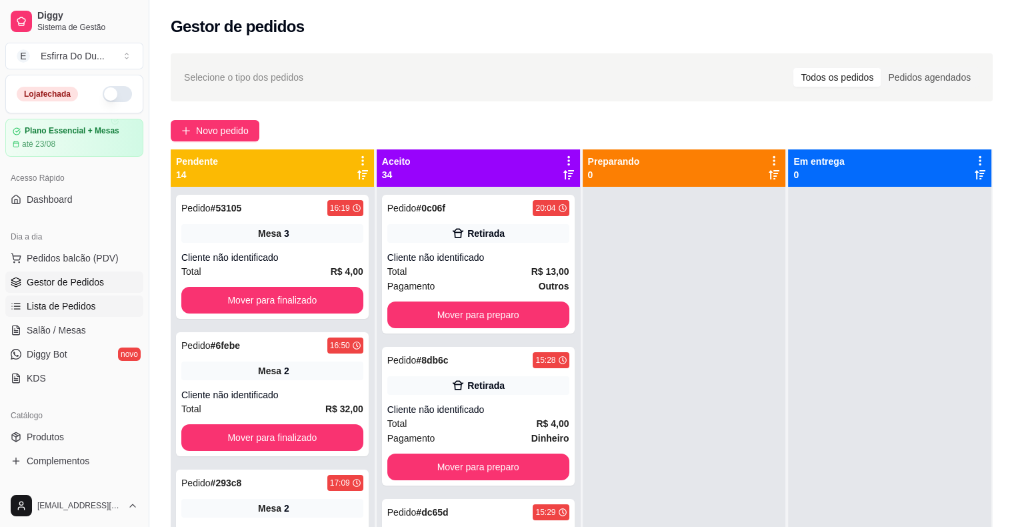
click at [56, 307] on span "Lista de Pedidos" at bounding box center [61, 305] width 69 height 13
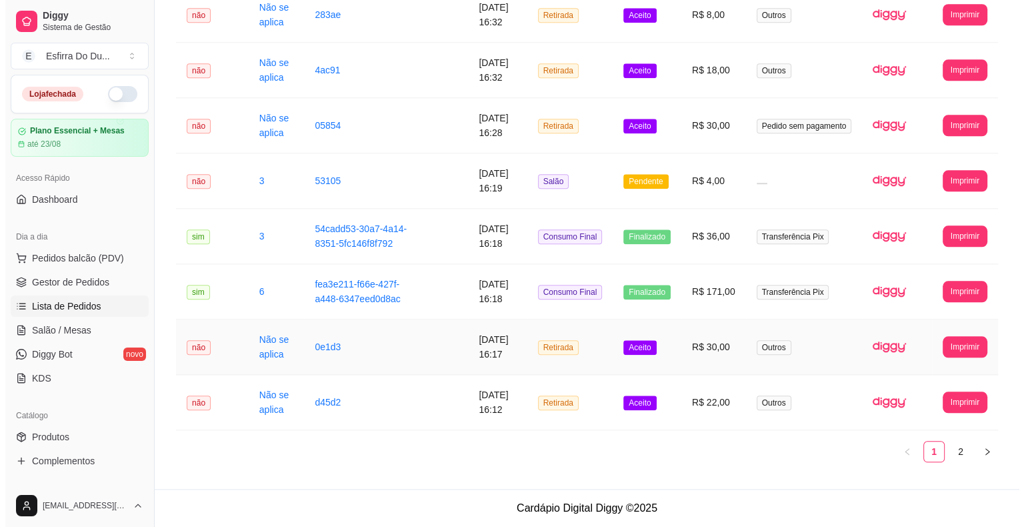
scroll to position [1408, 0]
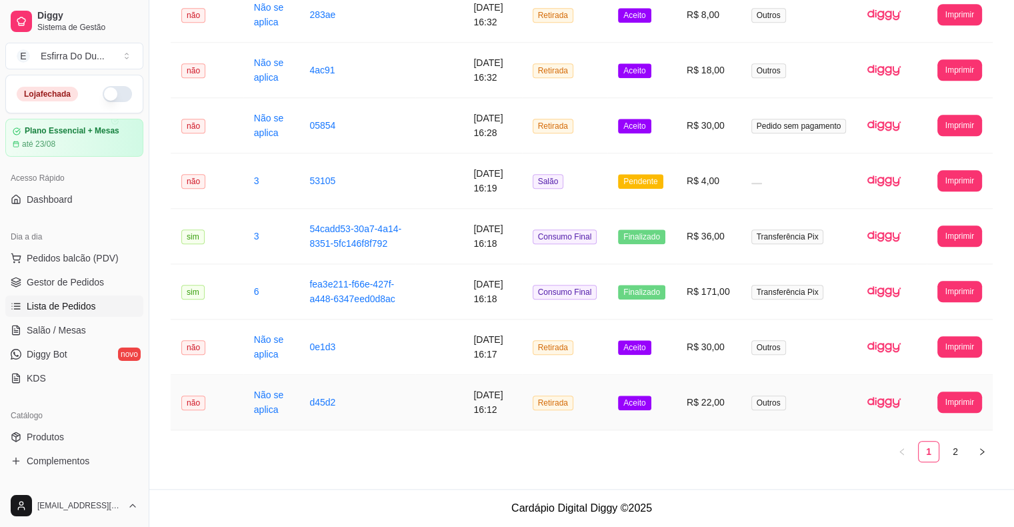
click at [642, 407] on span "Aceito" at bounding box center [634, 402] width 33 height 15
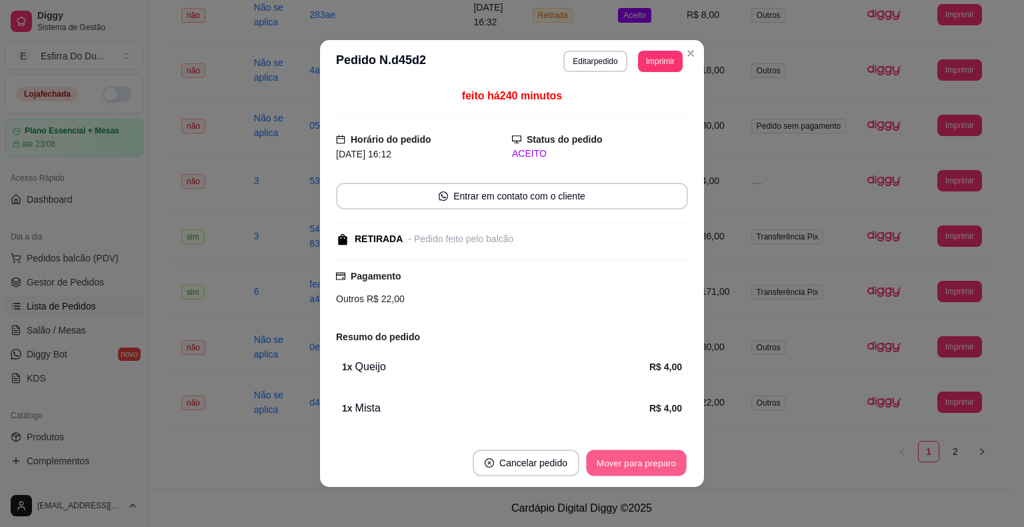
click at [629, 468] on button "Mover para preparo" at bounding box center [636, 463] width 100 height 26
click at [629, 468] on button "Mover para retirada disponível" at bounding box center [614, 463] width 143 height 26
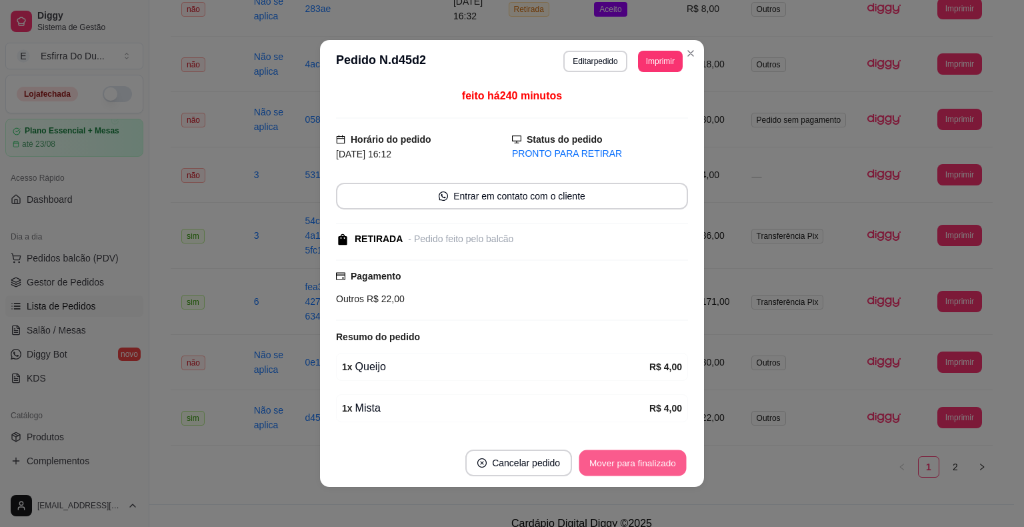
click at [629, 468] on button "Mover para finalizado" at bounding box center [632, 463] width 107 height 26
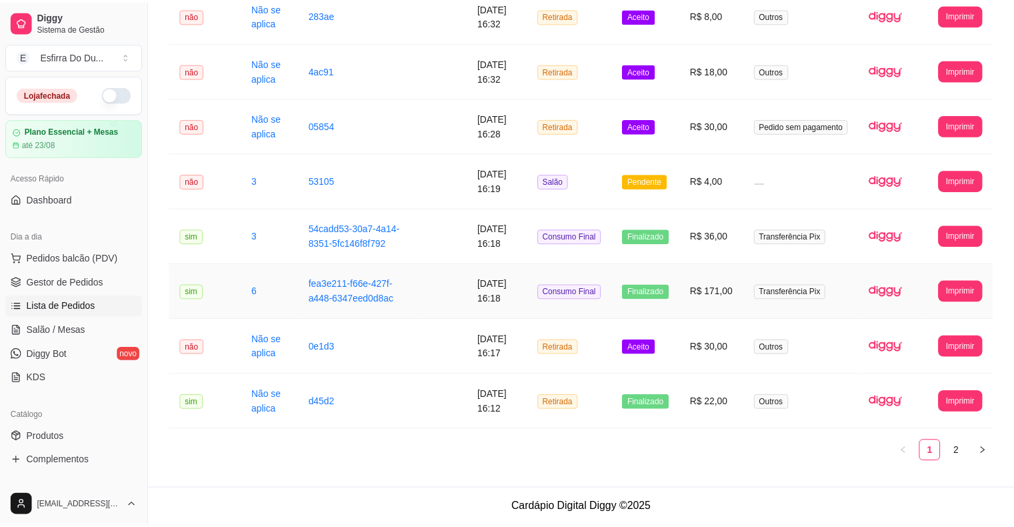
scroll to position [1397, 0]
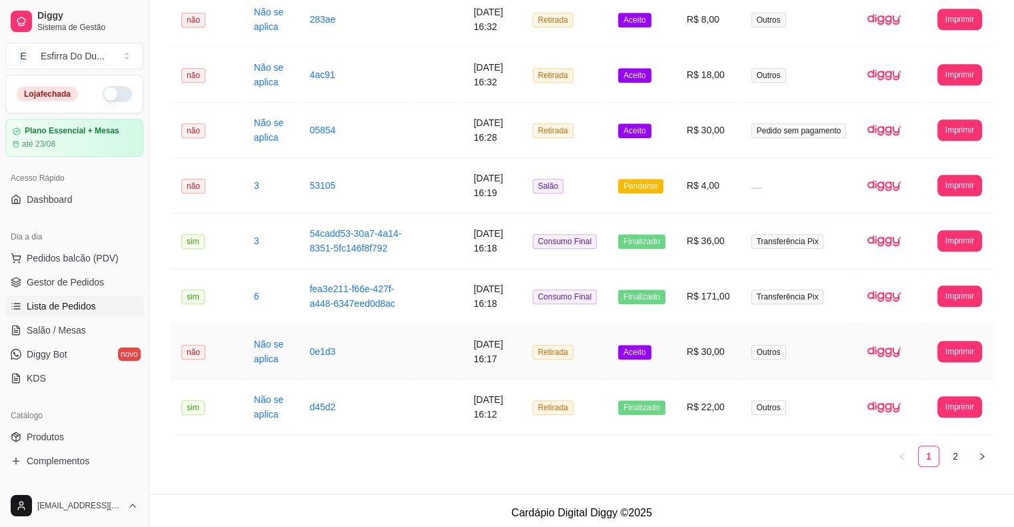
click at [641, 351] on span "Aceito" at bounding box center [634, 352] width 33 height 15
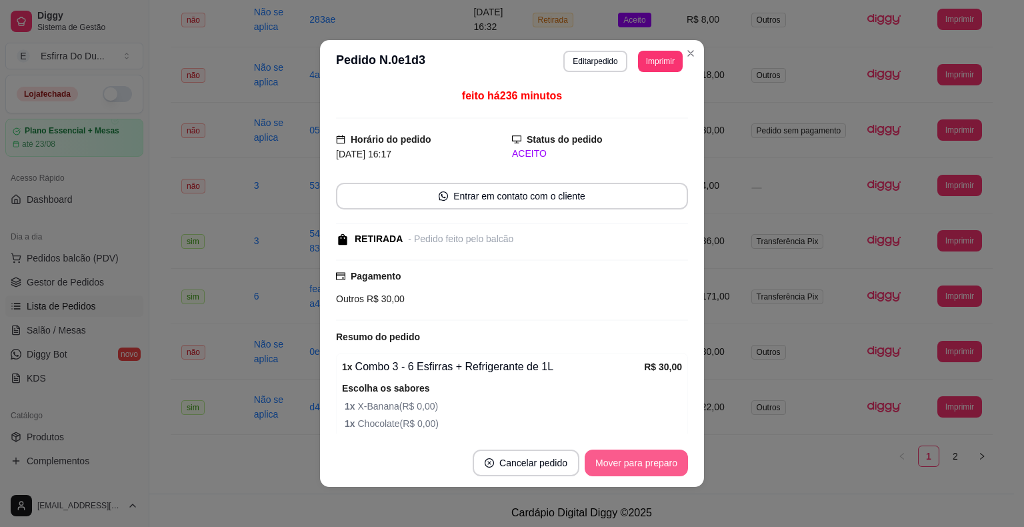
click at [613, 472] on button "Mover para preparo" at bounding box center [636, 462] width 103 height 27
click at [613, 472] on button "Mover para retirada disponível" at bounding box center [614, 462] width 147 height 27
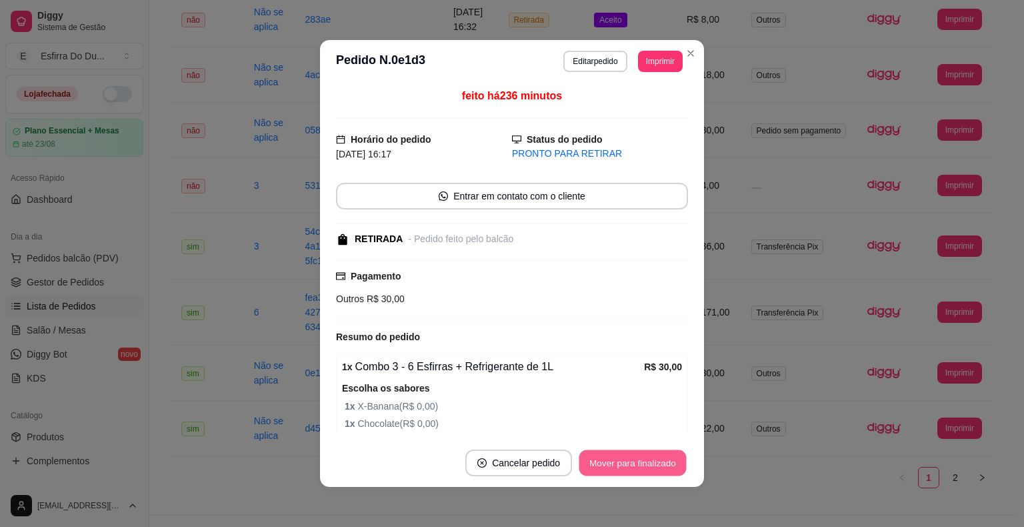
click at [618, 467] on button "Mover para finalizado" at bounding box center [632, 463] width 107 height 26
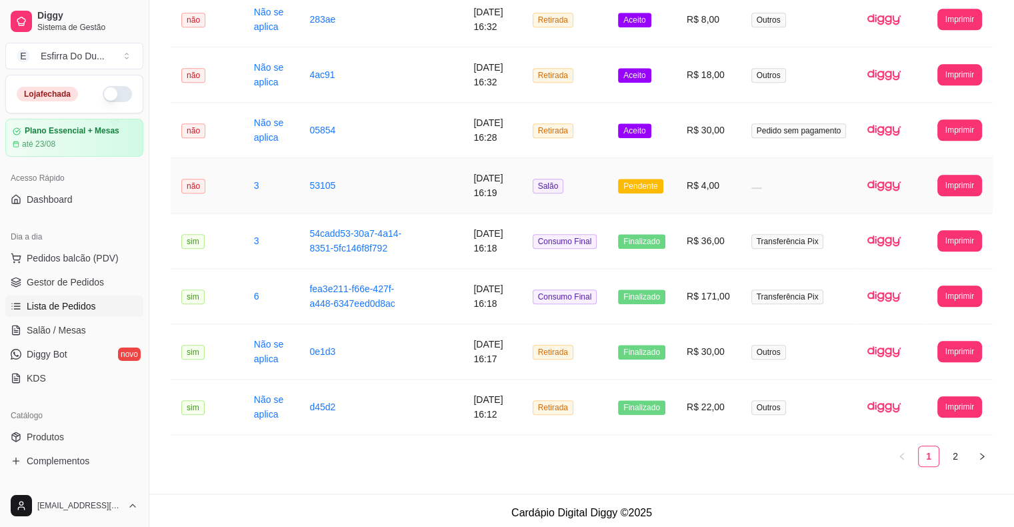
click at [645, 187] on span "Pendente" at bounding box center [640, 186] width 45 height 15
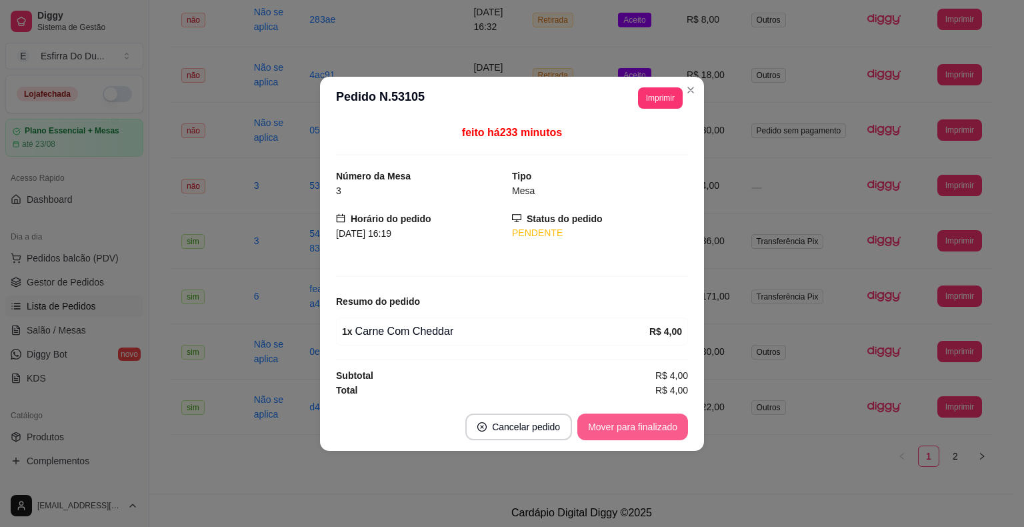
click at [621, 425] on button "Mover para finalizado" at bounding box center [632, 426] width 111 height 27
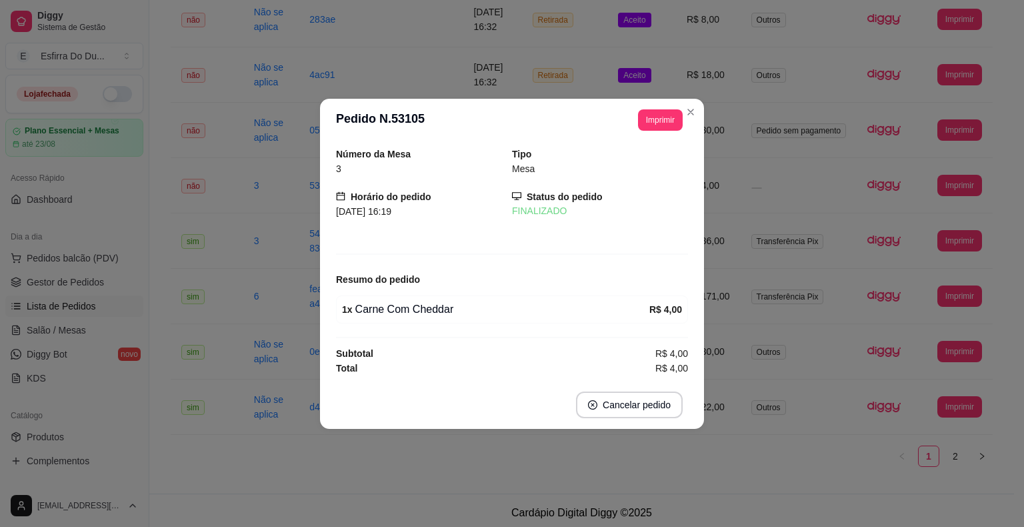
click at [621, 425] on footer "Cancelar pedido" at bounding box center [512, 405] width 384 height 48
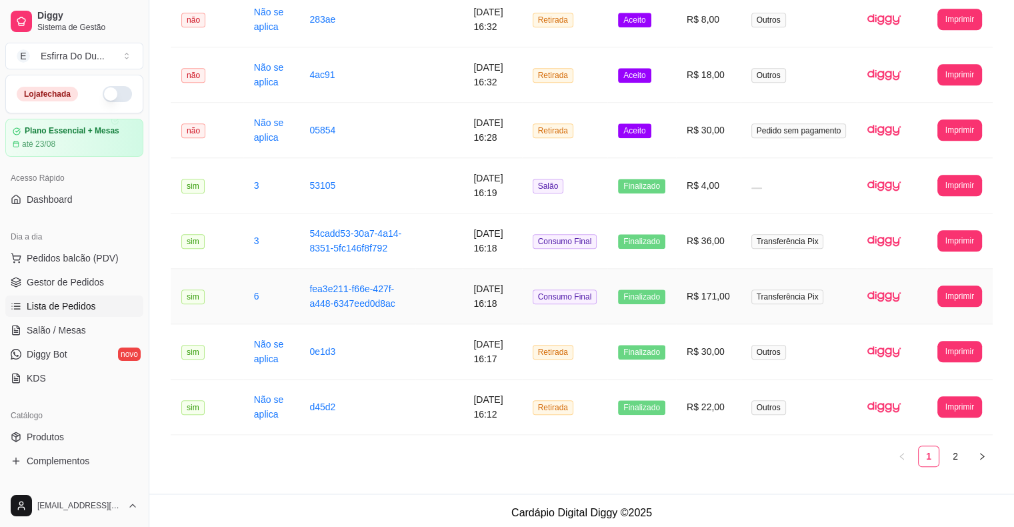
scroll to position [1264, 0]
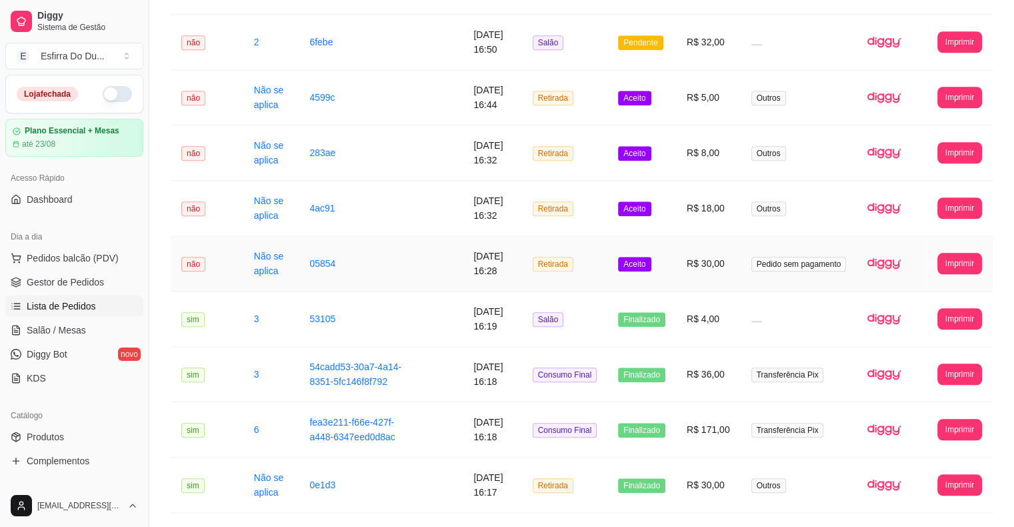
click at [643, 267] on span "Aceito" at bounding box center [634, 264] width 33 height 15
click at [644, 261] on span "Aceito" at bounding box center [634, 264] width 33 height 15
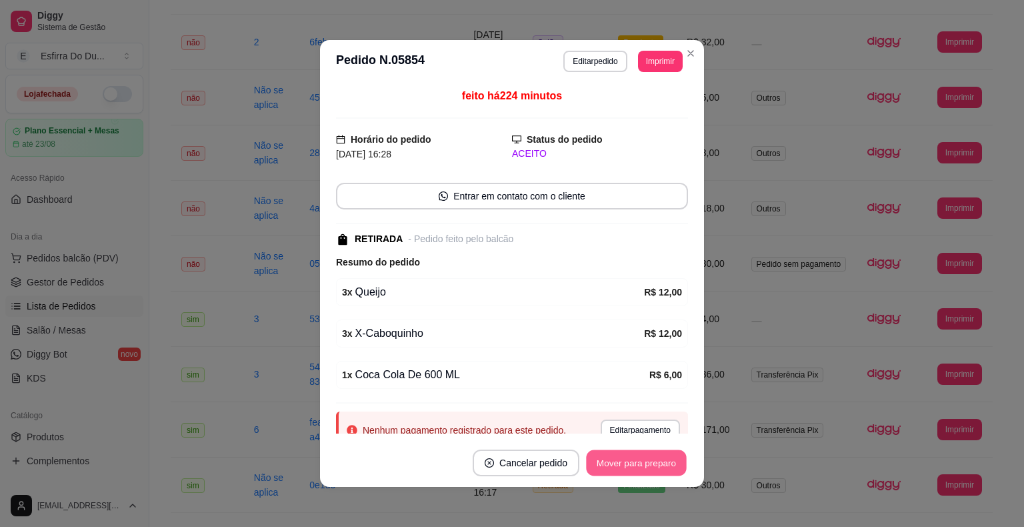
click at [651, 465] on button "Mover para preparo" at bounding box center [636, 463] width 100 height 26
click at [651, 461] on button "Mover para retirada disponível" at bounding box center [614, 463] width 143 height 26
click at [651, 461] on button "Mover para finalizado" at bounding box center [632, 462] width 111 height 27
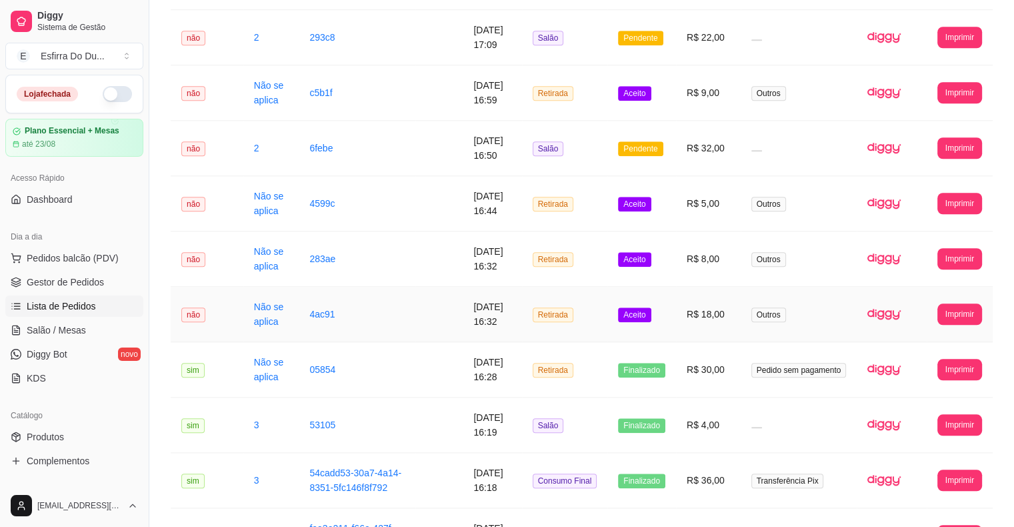
scroll to position [1130, 0]
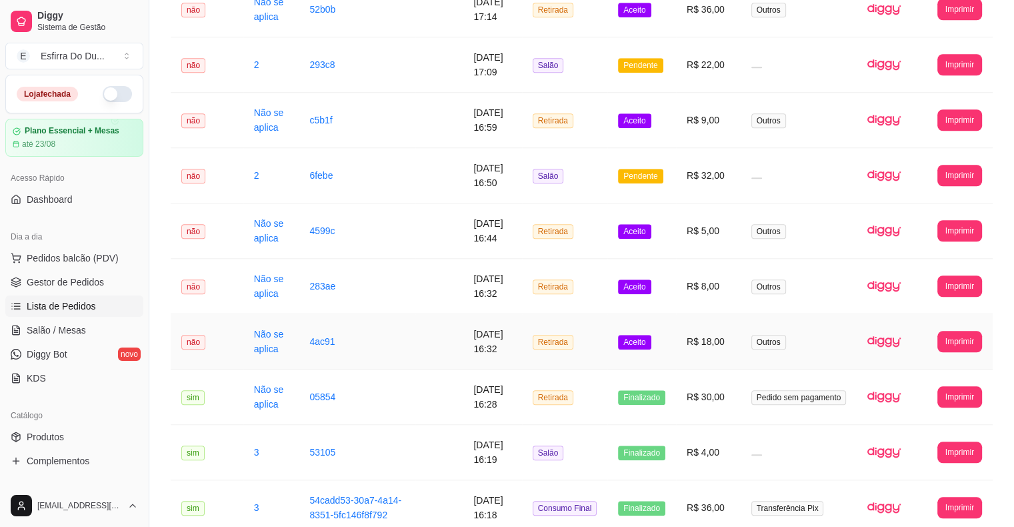
click at [628, 345] on span "Aceito" at bounding box center [634, 342] width 33 height 15
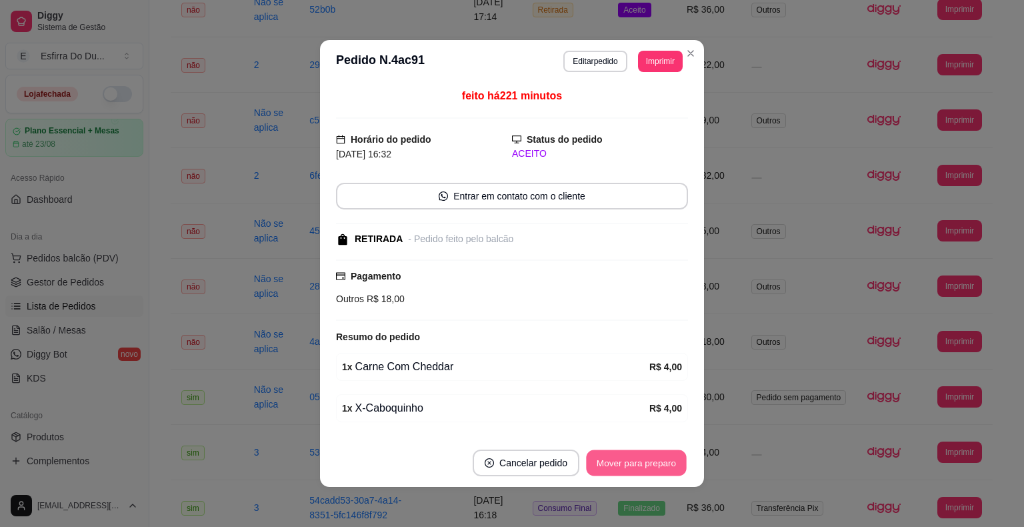
click at [619, 474] on button "Mover para preparo" at bounding box center [636, 463] width 100 height 26
click at [621, 469] on button "Mover para retirada disponível" at bounding box center [614, 462] width 147 height 27
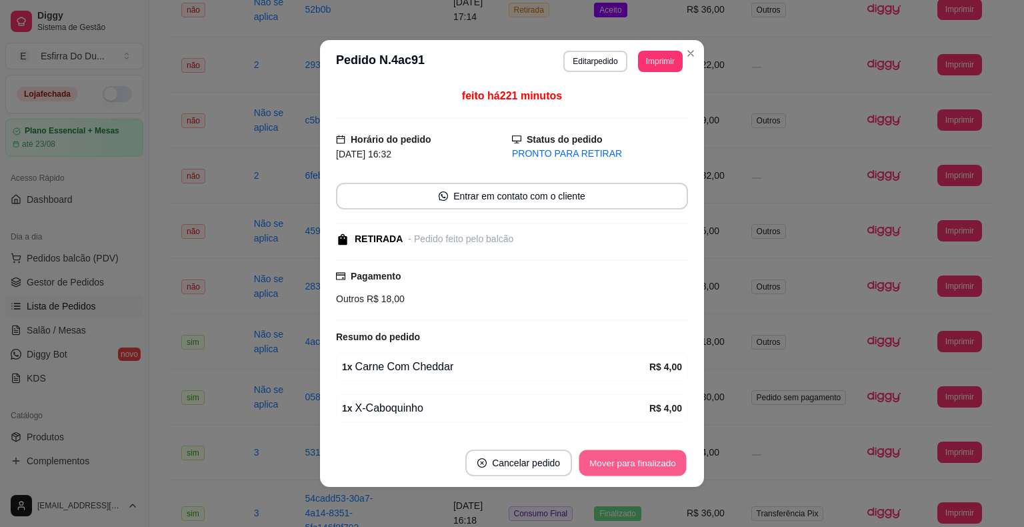
click at [627, 457] on button "Mover para finalizado" at bounding box center [632, 463] width 107 height 26
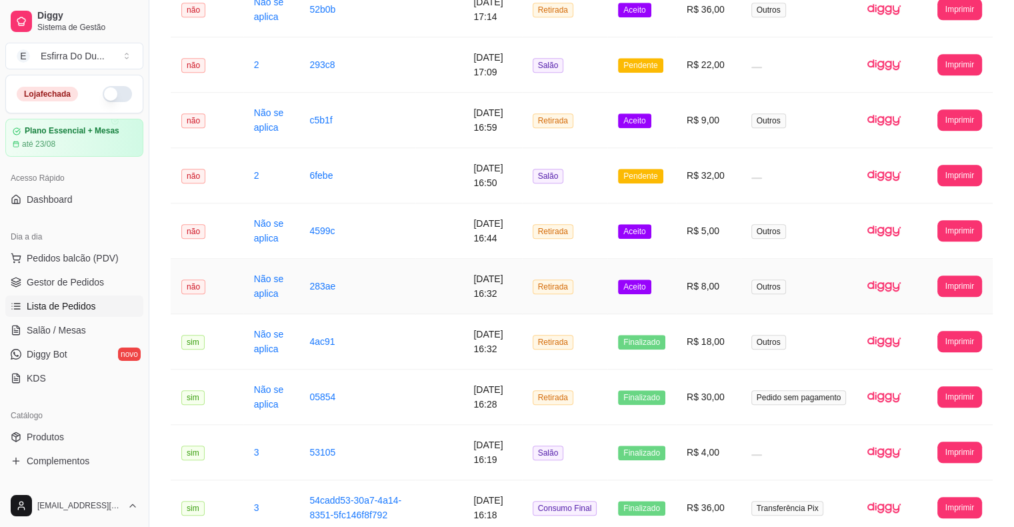
click at [643, 289] on span "Aceito" at bounding box center [634, 286] width 33 height 15
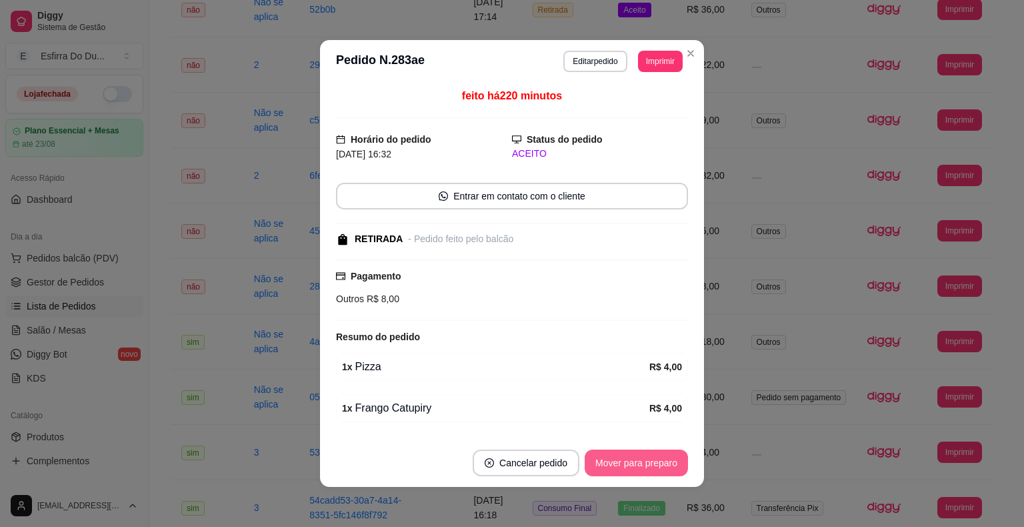
click at [615, 463] on button "Mover para preparo" at bounding box center [636, 462] width 103 height 27
click at [616, 462] on button "Mover para retirada disponível" at bounding box center [614, 463] width 143 height 26
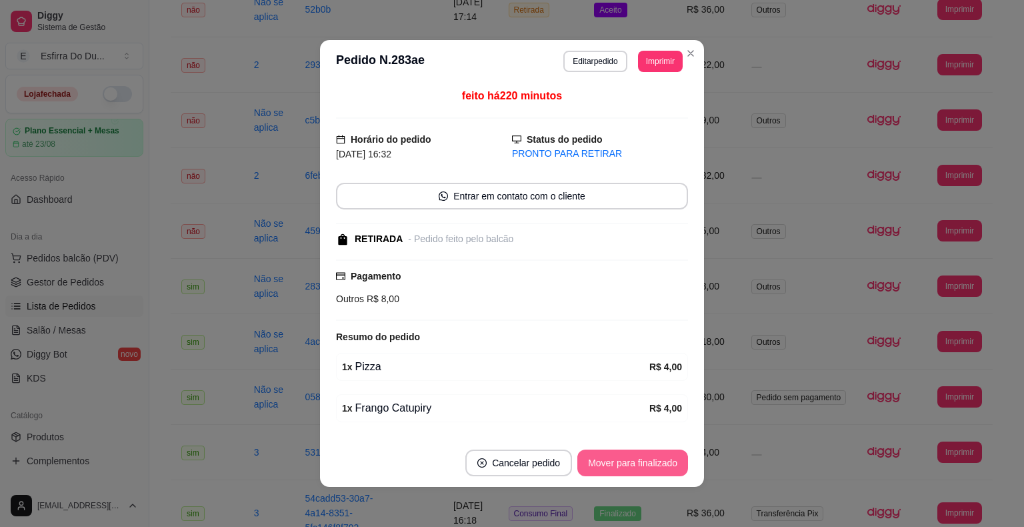
click at [619, 459] on button "Mover para finalizado" at bounding box center [632, 462] width 111 height 27
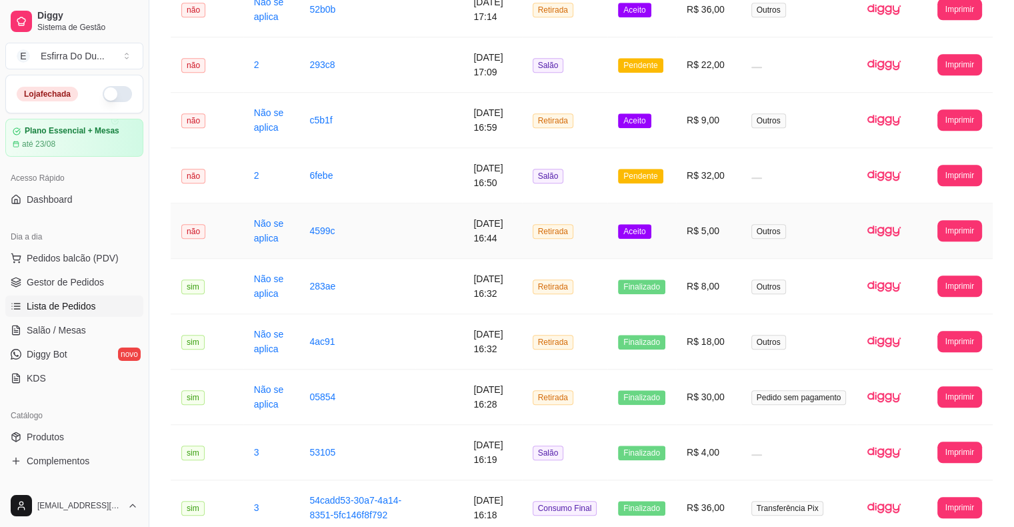
click at [640, 232] on span "Aceito" at bounding box center [634, 231] width 33 height 15
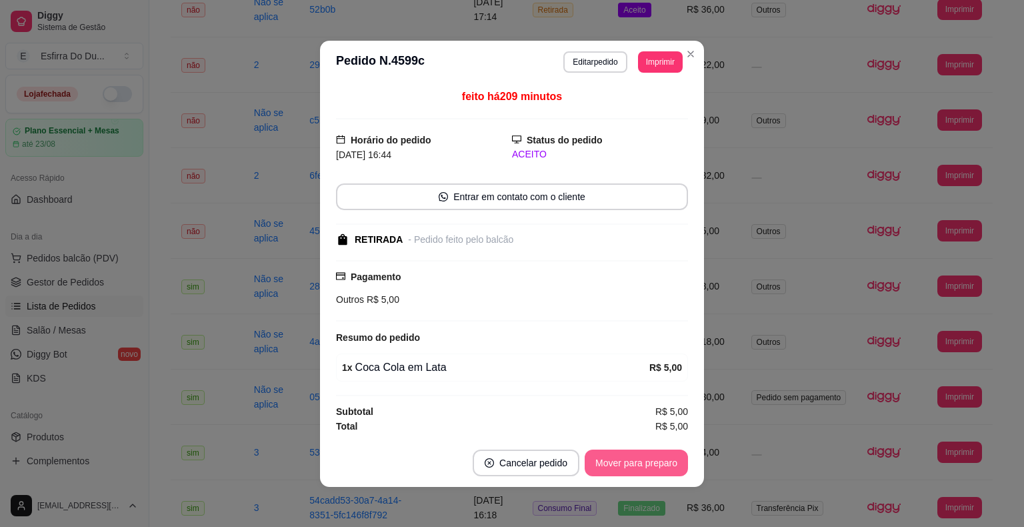
click at [620, 460] on button "Mover para preparo" at bounding box center [636, 462] width 103 height 27
click at [620, 460] on button "Mover para retirada disponível" at bounding box center [614, 462] width 143 height 26
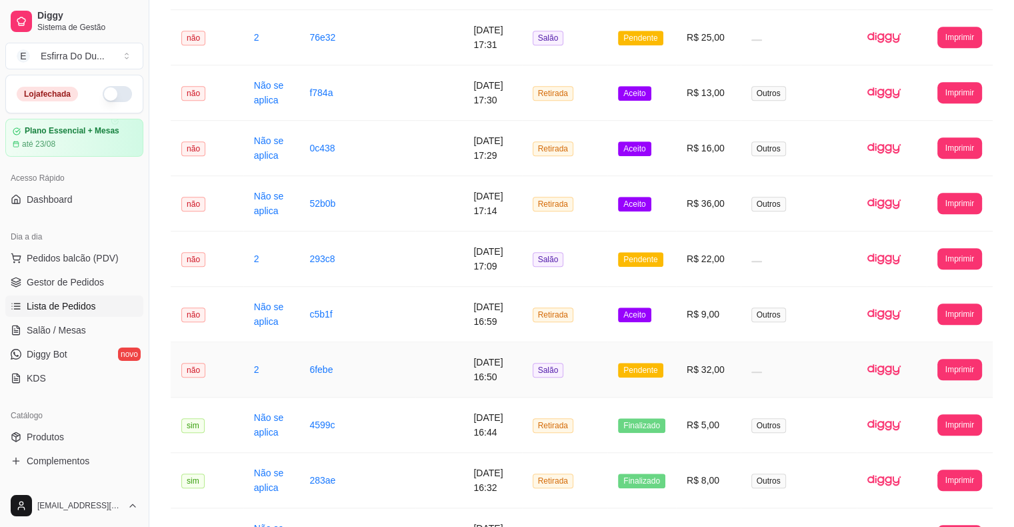
scroll to position [930, 0]
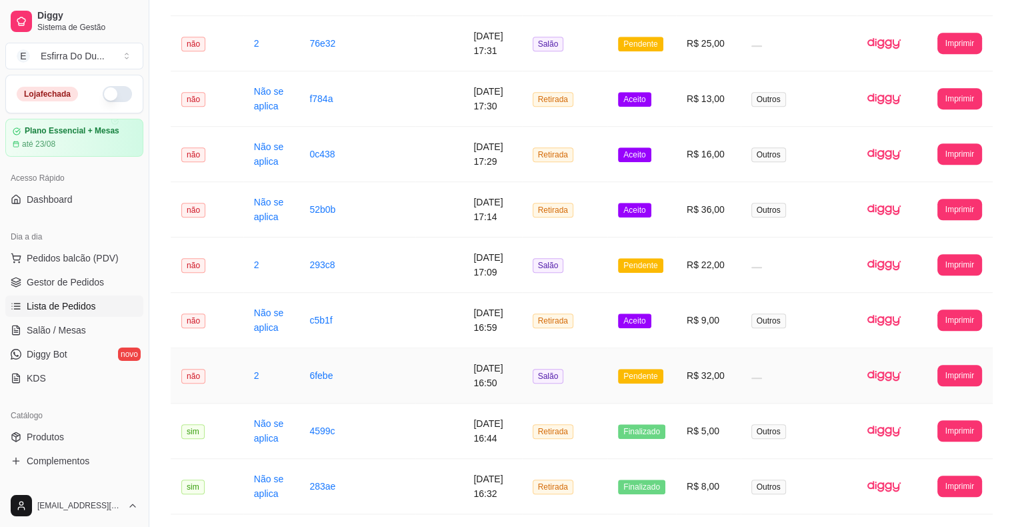
click at [640, 380] on span "Pendente" at bounding box center [640, 376] width 45 height 15
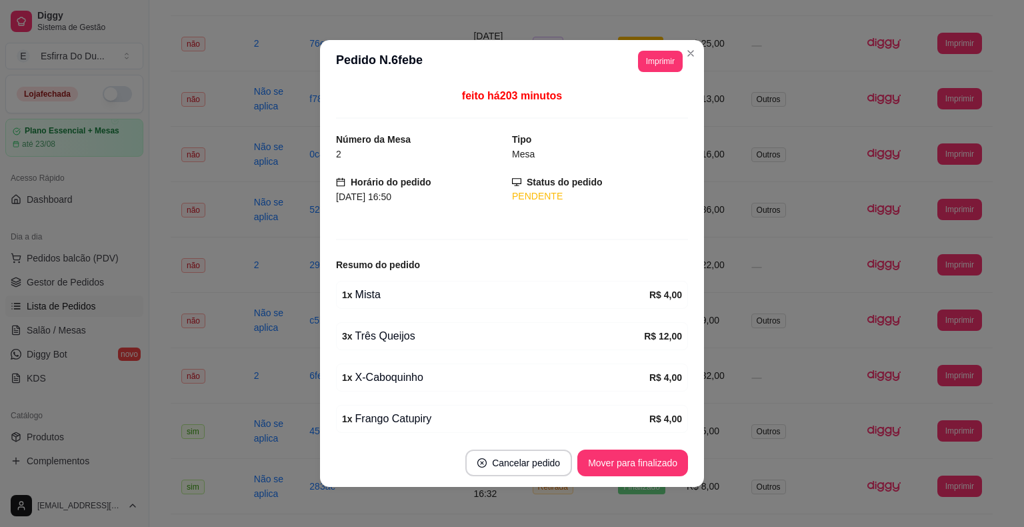
click at [645, 446] on footer "Cancelar pedido Mover para finalizado" at bounding box center [512, 463] width 384 height 48
click at [638, 460] on button "Mover para finalizado" at bounding box center [632, 463] width 107 height 26
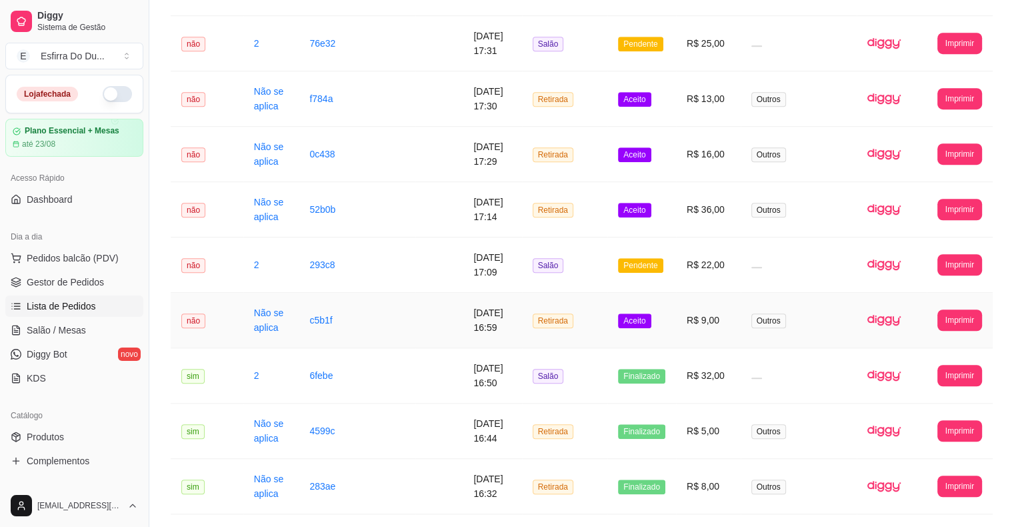
click at [647, 323] on span "Aceito" at bounding box center [634, 320] width 33 height 15
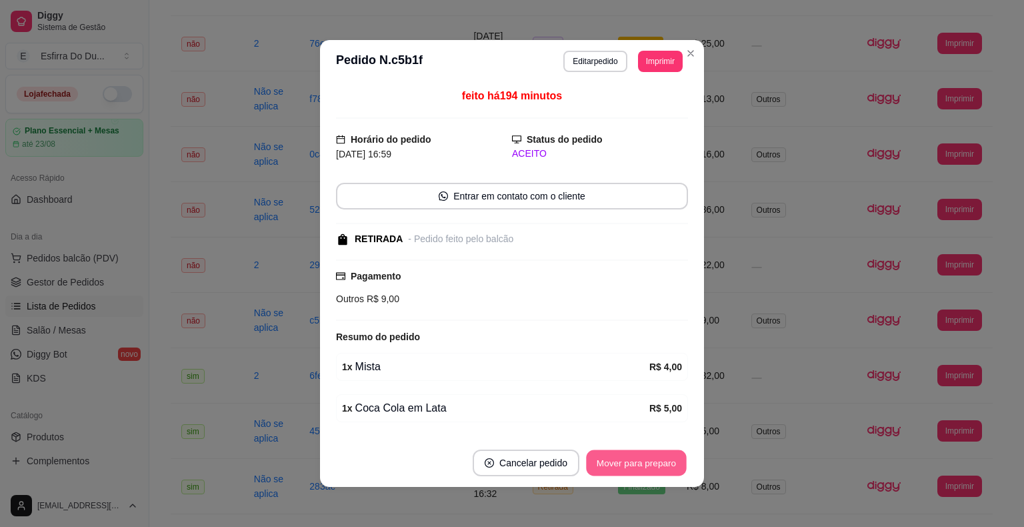
click at [616, 465] on button "Mover para preparo" at bounding box center [636, 463] width 100 height 26
click at [617, 461] on button "Mover para retirada disponível" at bounding box center [614, 462] width 147 height 27
click at [618, 460] on button "Mover para finalizado" at bounding box center [632, 462] width 111 height 27
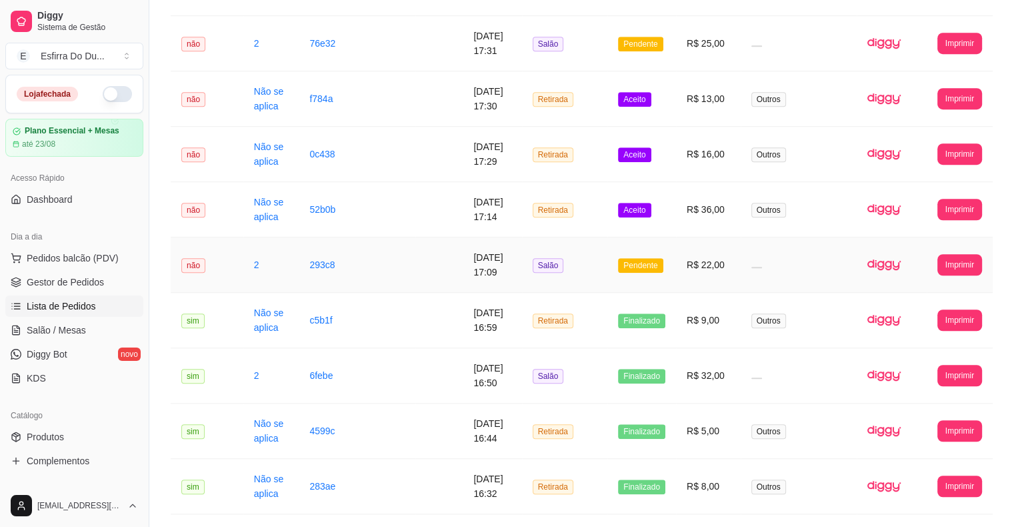
click at [661, 265] on span "Pendente" at bounding box center [640, 265] width 45 height 15
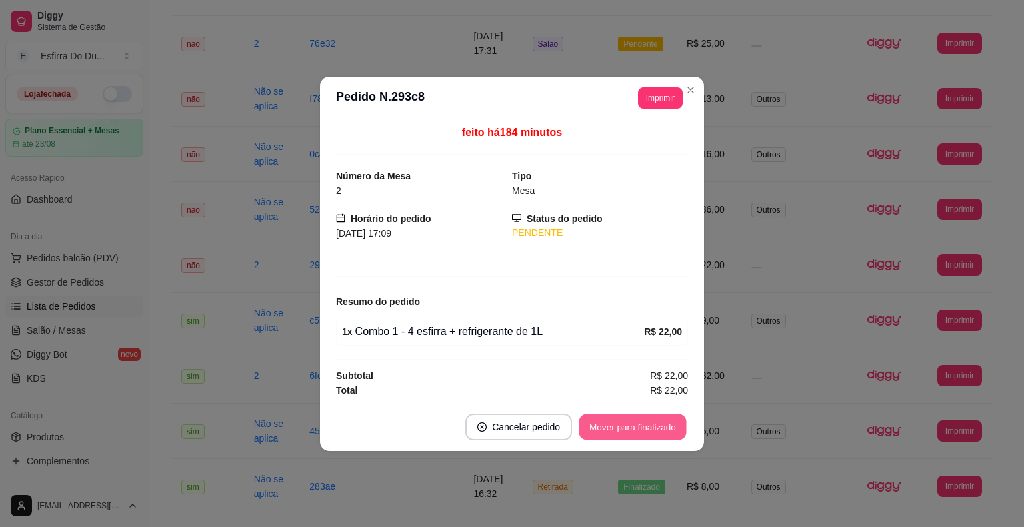
click at [626, 428] on button "Mover para finalizado" at bounding box center [632, 426] width 107 height 26
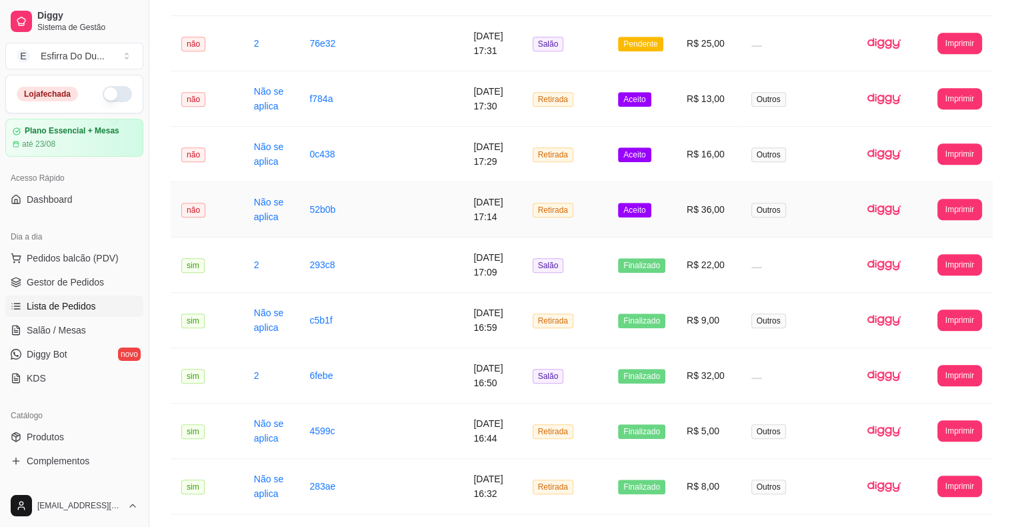
click at [643, 210] on span "Aceito" at bounding box center [634, 210] width 33 height 15
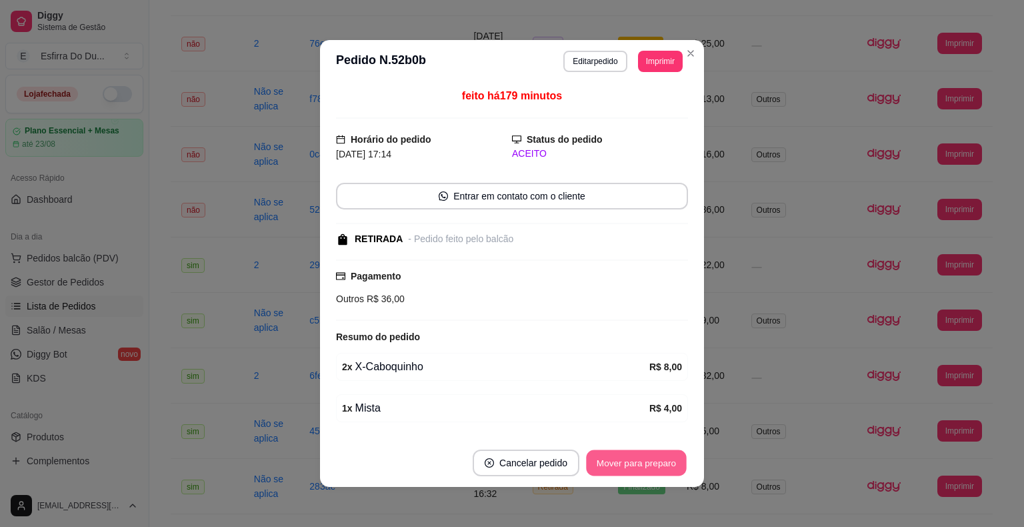
click at [624, 468] on button "Mover para preparo" at bounding box center [636, 463] width 100 height 26
click at [647, 471] on button "Mover para retirada disponível" at bounding box center [614, 463] width 143 height 26
click at [662, 460] on button "Mover para finalizado" at bounding box center [632, 462] width 111 height 27
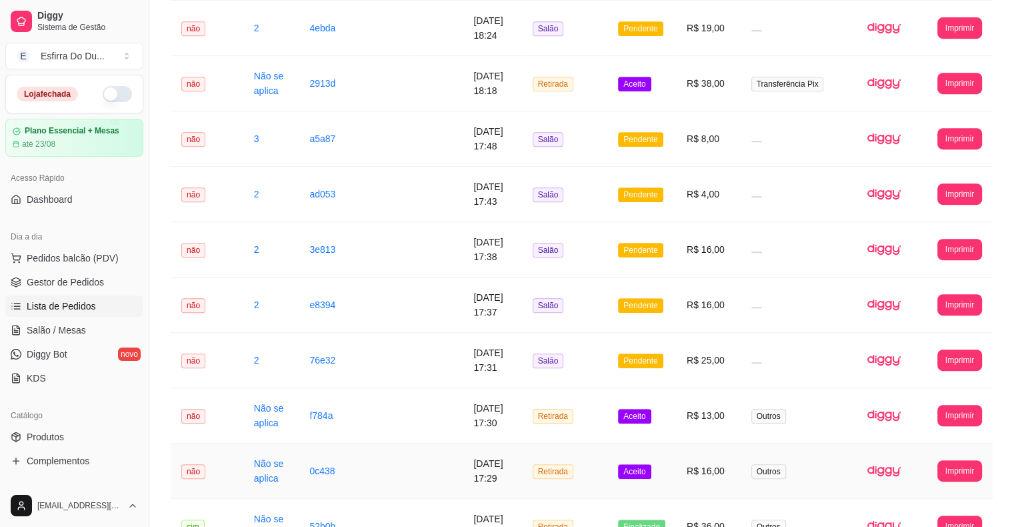
scroll to position [597, 0]
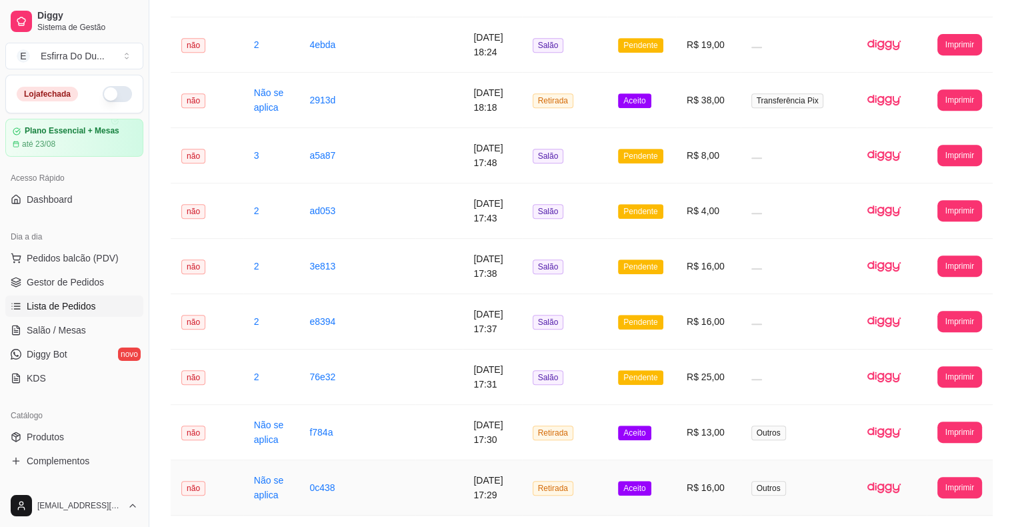
click at [635, 492] on span "Aceito" at bounding box center [634, 488] width 33 height 15
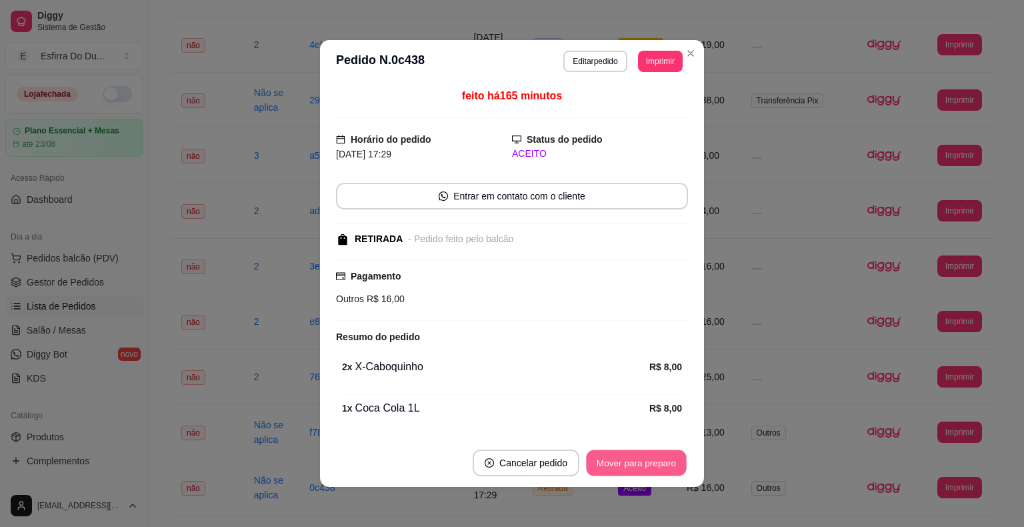
click at [637, 471] on button "Mover para preparo" at bounding box center [636, 463] width 100 height 26
click at [635, 468] on button "Mover para retirada disponível" at bounding box center [614, 463] width 143 height 26
click at [631, 465] on button "Mover para finalizado" at bounding box center [632, 462] width 111 height 27
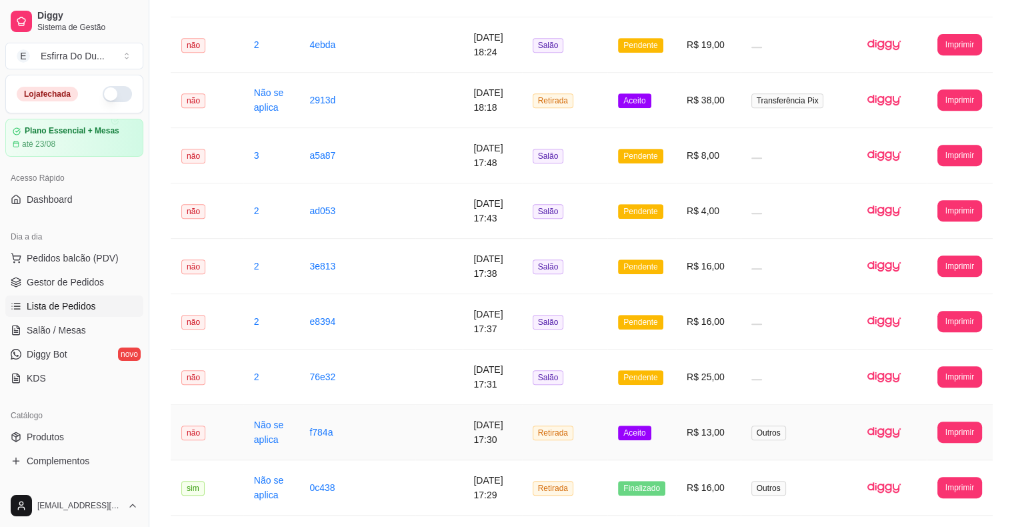
click at [629, 431] on span "Aceito" at bounding box center [634, 432] width 33 height 15
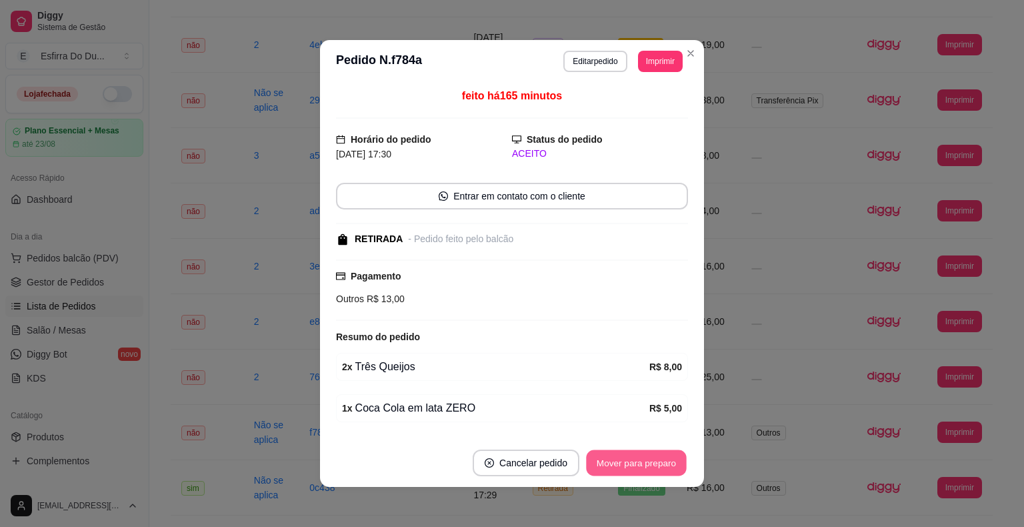
click at [637, 459] on button "Mover para preparo" at bounding box center [636, 463] width 100 height 26
click at [637, 455] on button "Mover para retirada disponível" at bounding box center [614, 462] width 147 height 27
click at [637, 455] on button "Mover para finalizado" at bounding box center [632, 462] width 111 height 27
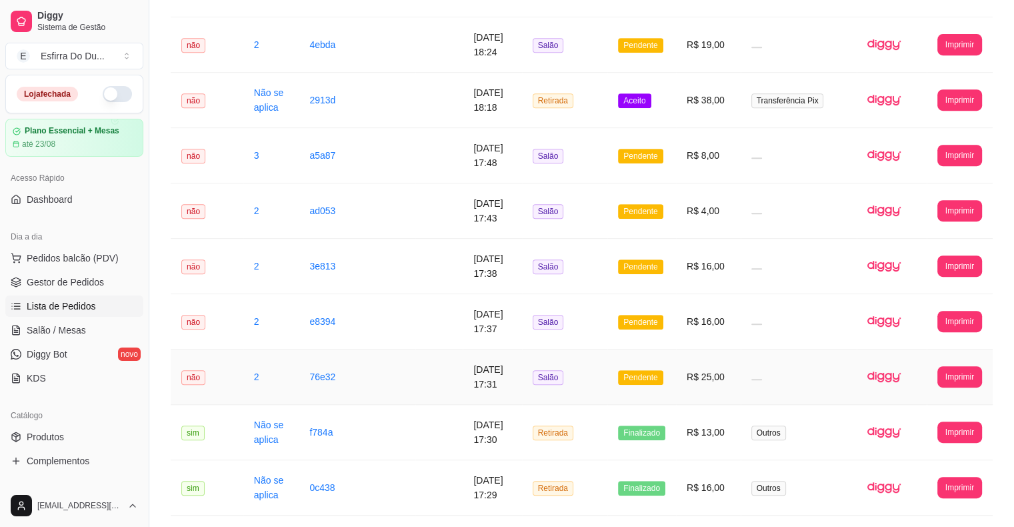
click at [645, 377] on span "Pendente" at bounding box center [640, 377] width 45 height 15
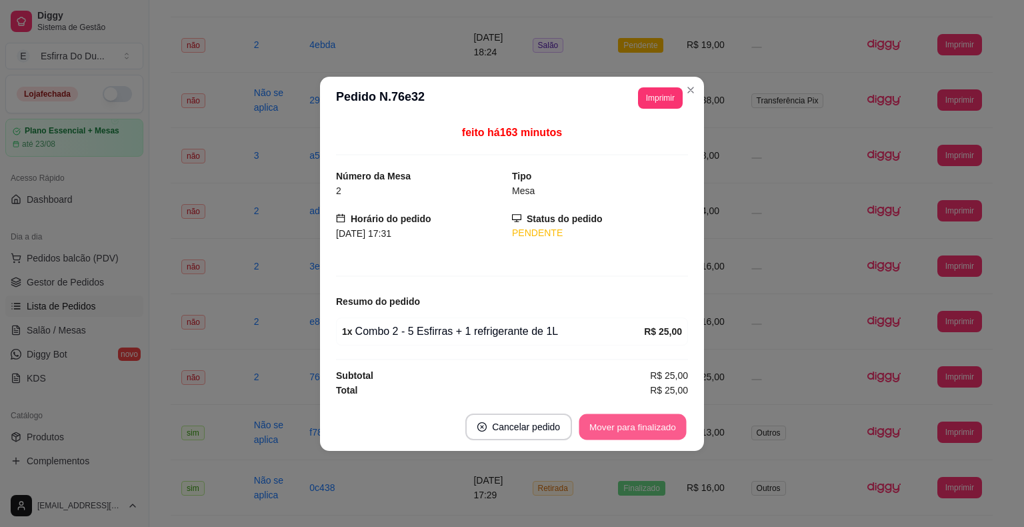
click at [647, 431] on button "Mover para finalizado" at bounding box center [632, 426] width 107 height 26
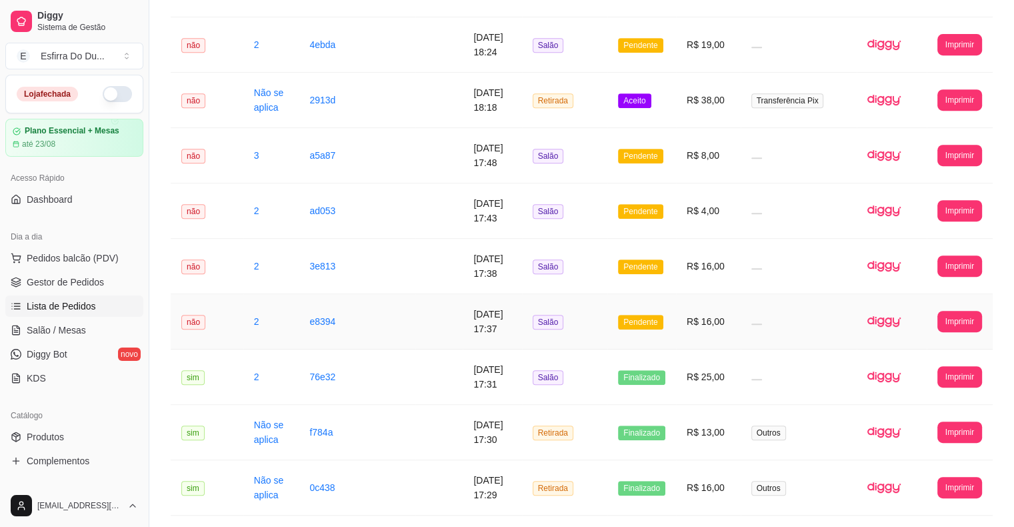
click at [639, 327] on td "Pendente" at bounding box center [641, 321] width 69 height 55
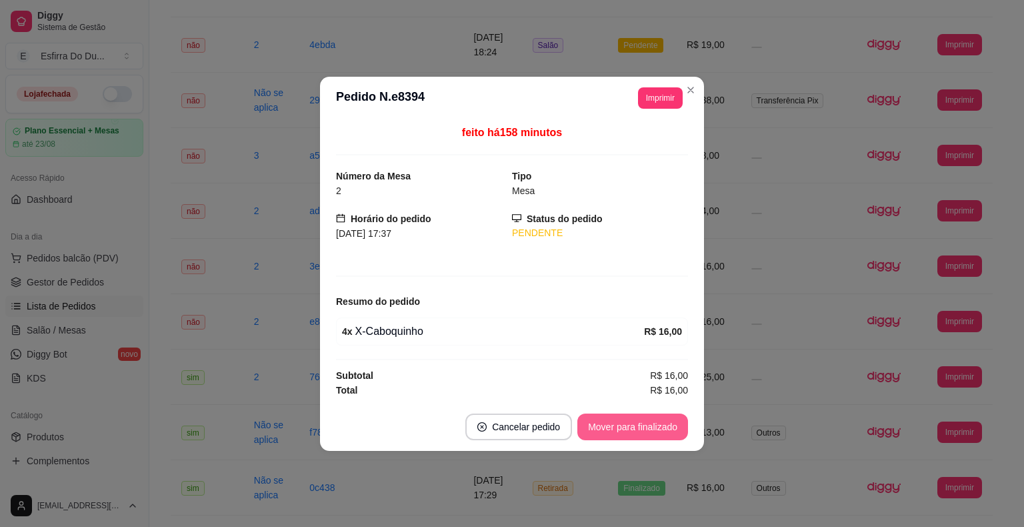
click at [637, 435] on button "Mover para finalizado" at bounding box center [632, 426] width 111 height 27
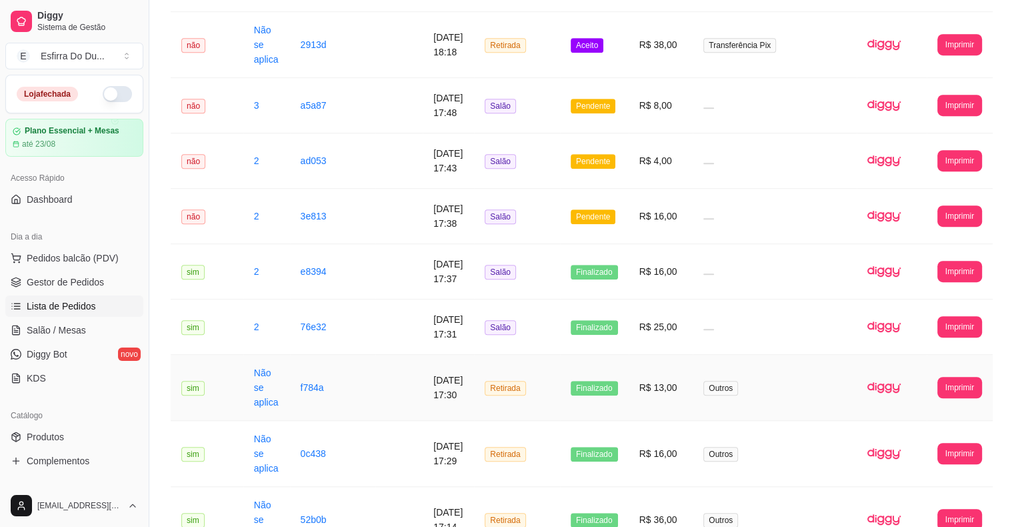
scroll to position [797, 0]
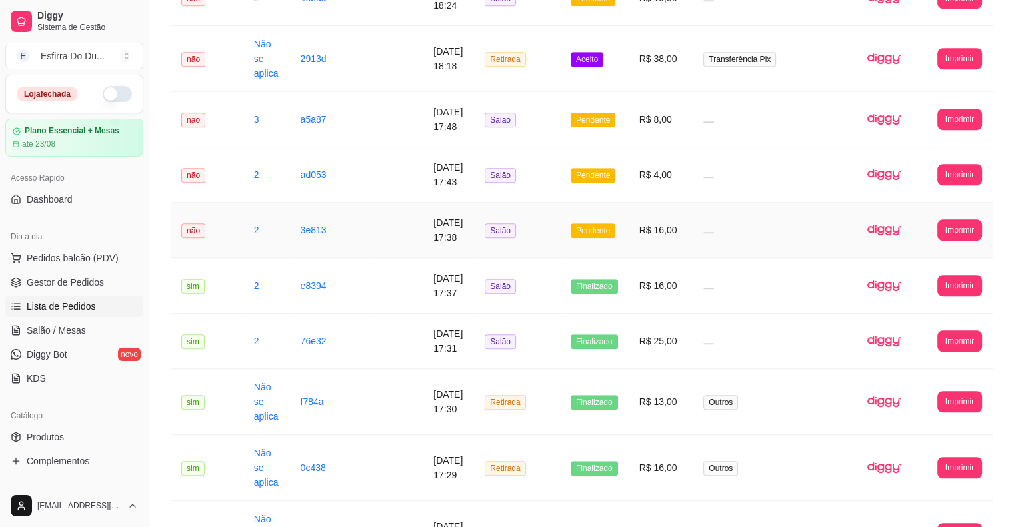
click at [604, 233] on span "Pendente" at bounding box center [593, 230] width 45 height 15
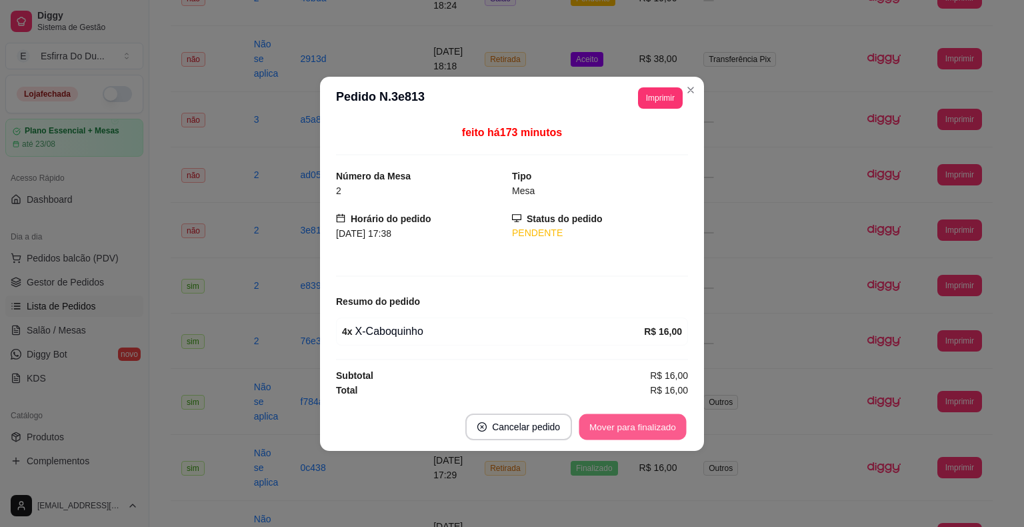
click at [642, 423] on button "Mover para finalizado" at bounding box center [632, 426] width 107 height 26
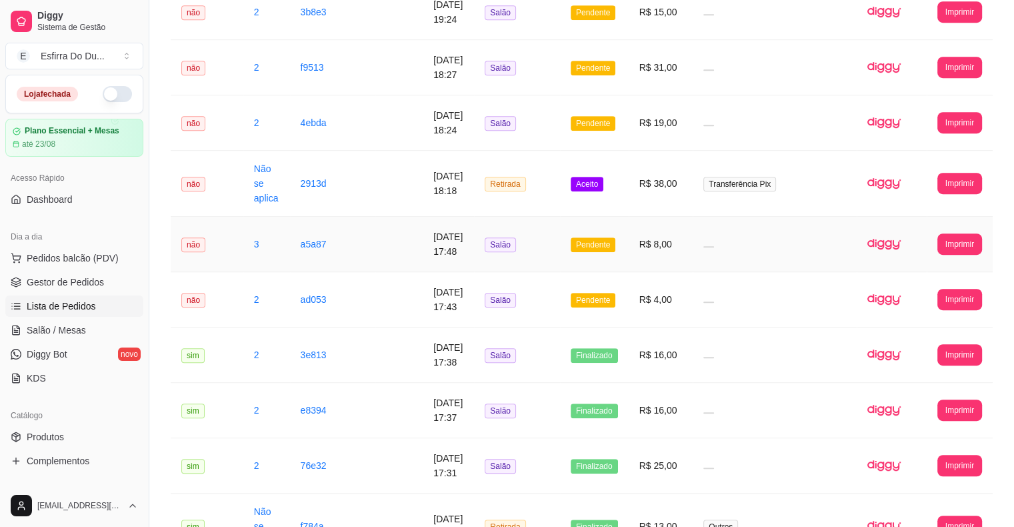
scroll to position [663, 0]
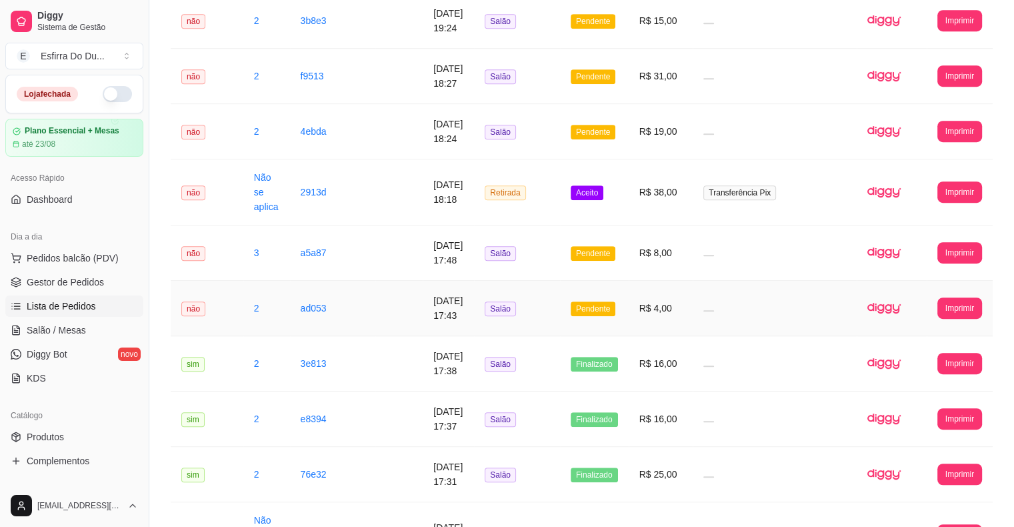
click at [593, 307] on span "Pendente" at bounding box center [593, 308] width 45 height 15
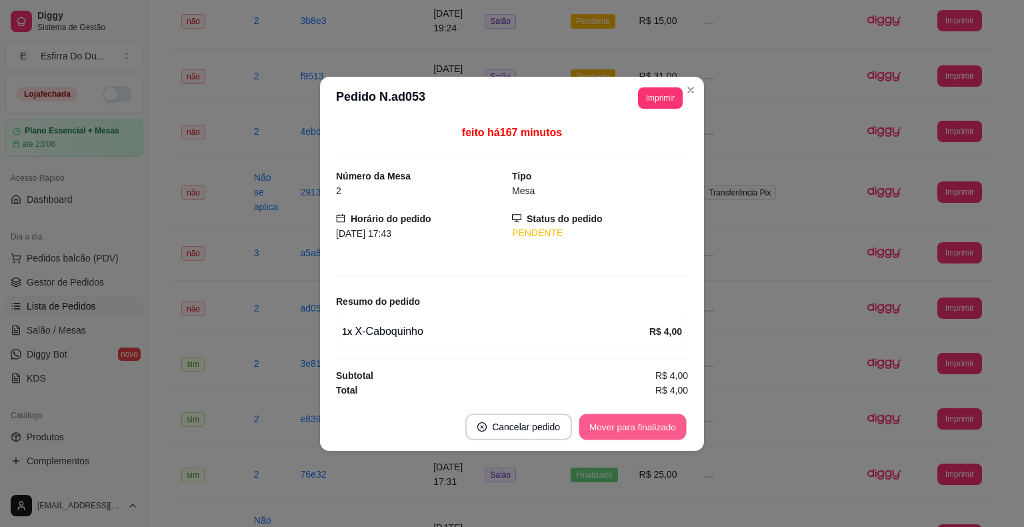
click at [647, 428] on button "Mover para finalizado" at bounding box center [632, 426] width 107 height 26
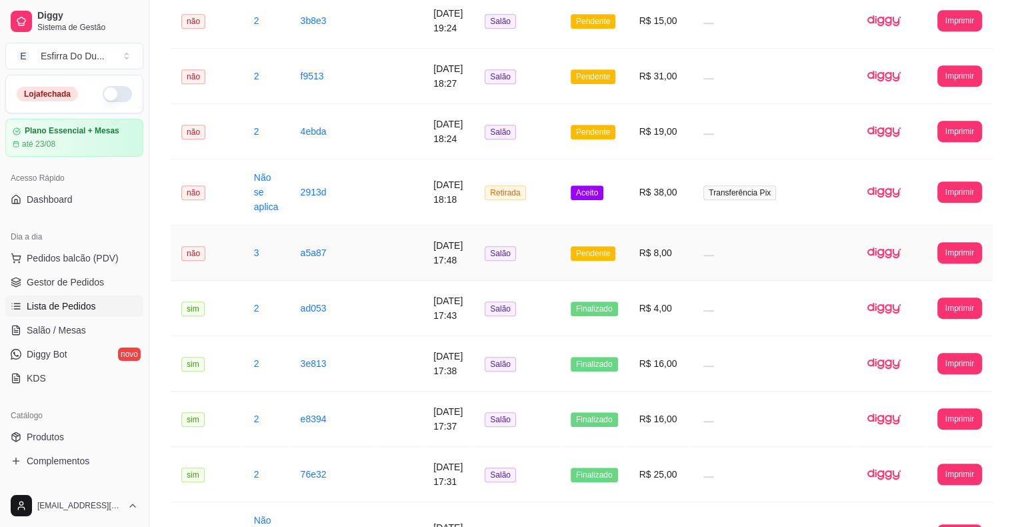
click at [595, 255] on span "Pendente" at bounding box center [593, 253] width 45 height 15
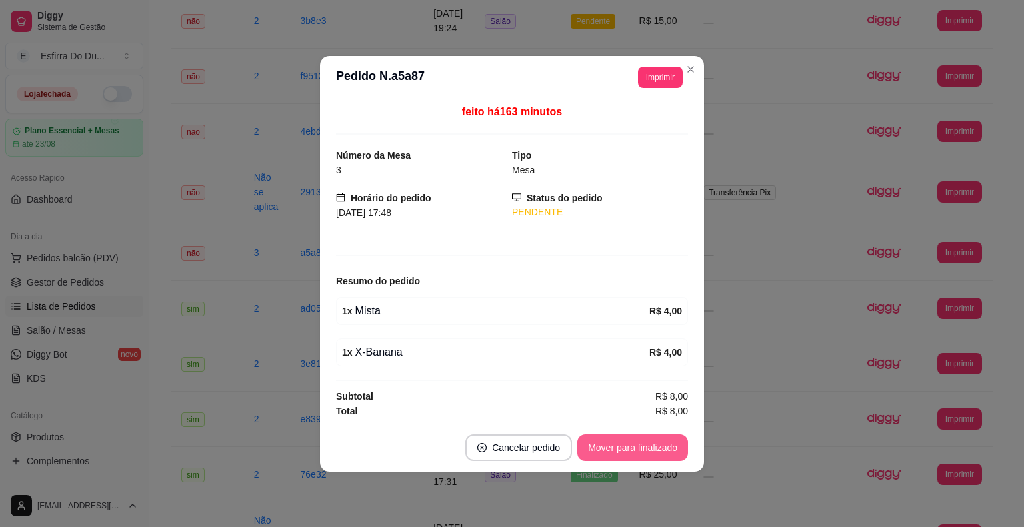
click at [605, 443] on button "Mover para finalizado" at bounding box center [632, 447] width 111 height 27
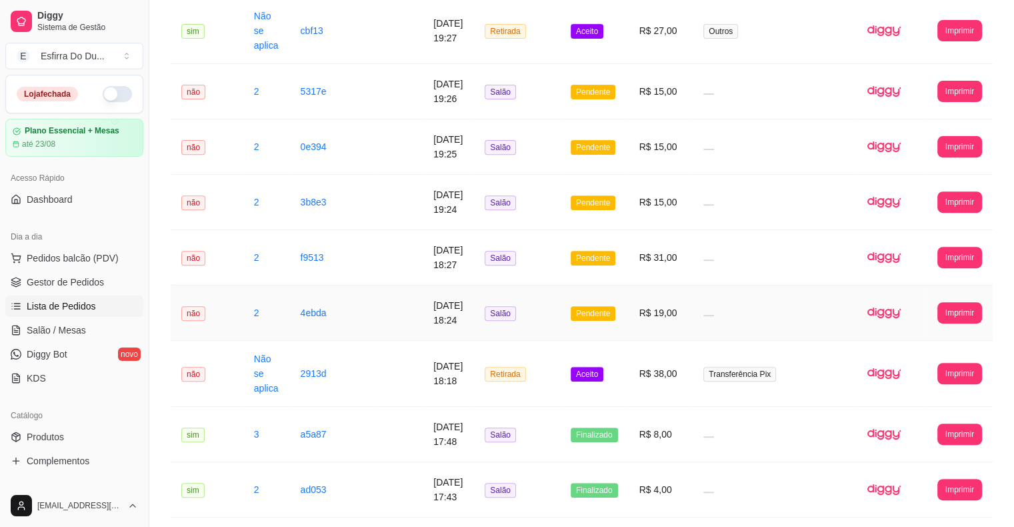
scroll to position [463, 0]
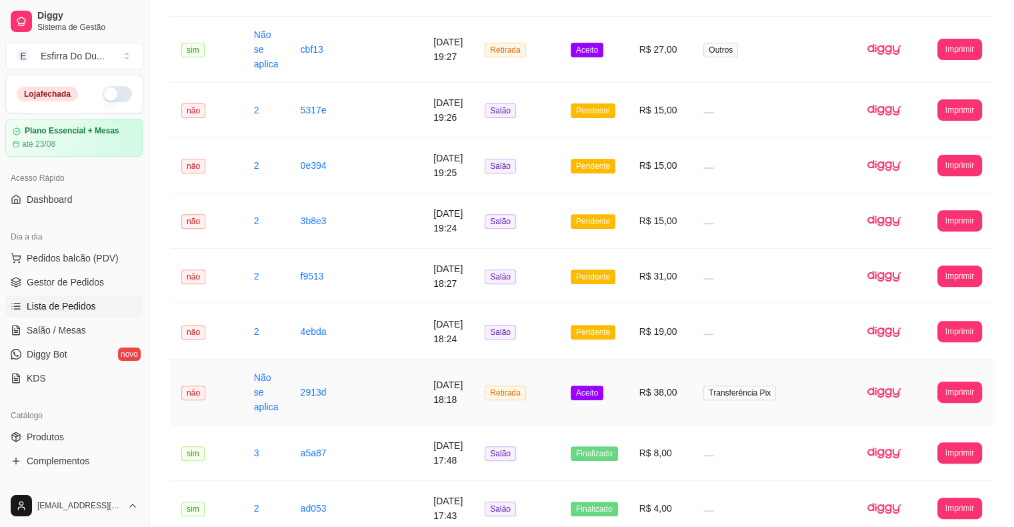
click at [609, 398] on td "Aceito" at bounding box center [594, 392] width 69 height 66
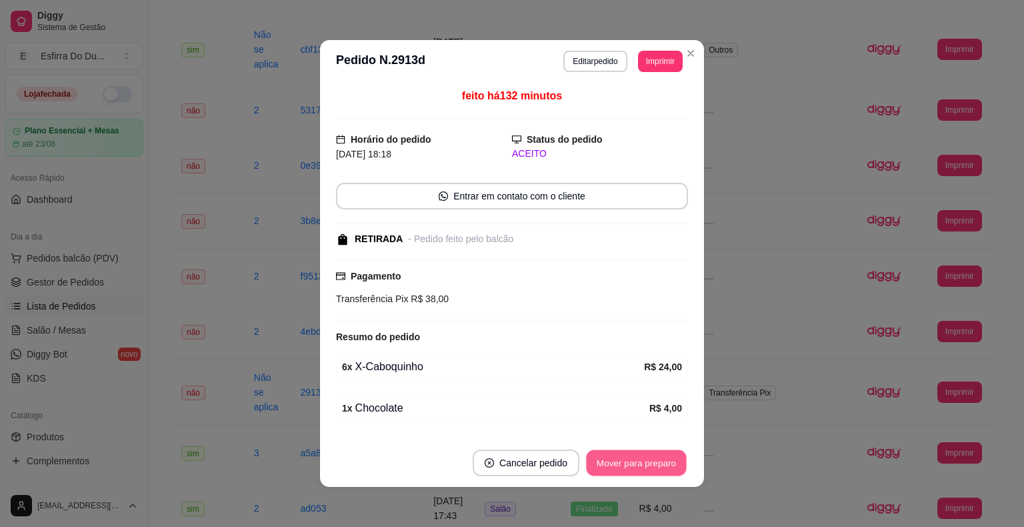
click at [640, 461] on button "Mover para preparo" at bounding box center [636, 463] width 100 height 26
click at [669, 458] on button "Mover para retirada disponível" at bounding box center [614, 463] width 143 height 26
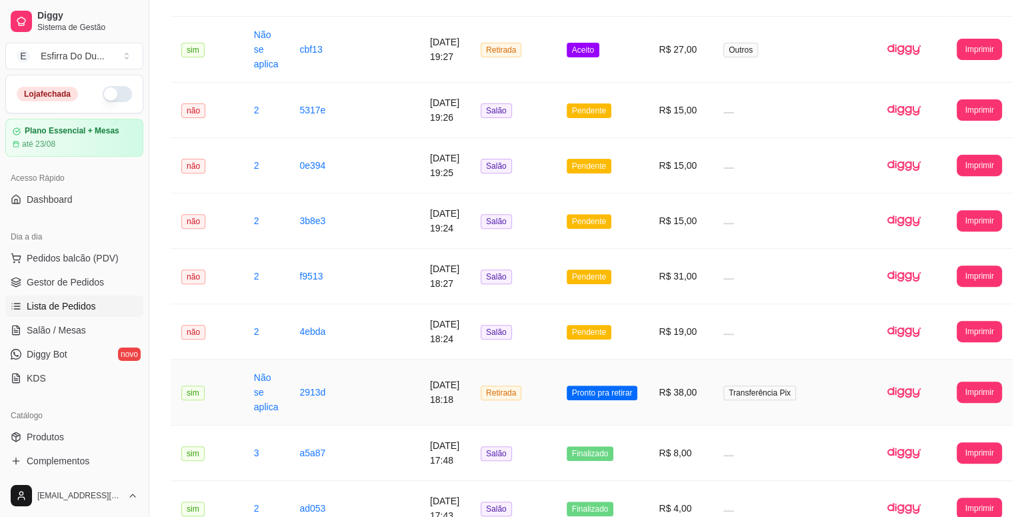
click at [622, 396] on span "Pronto pra retirar" at bounding box center [602, 392] width 71 height 15
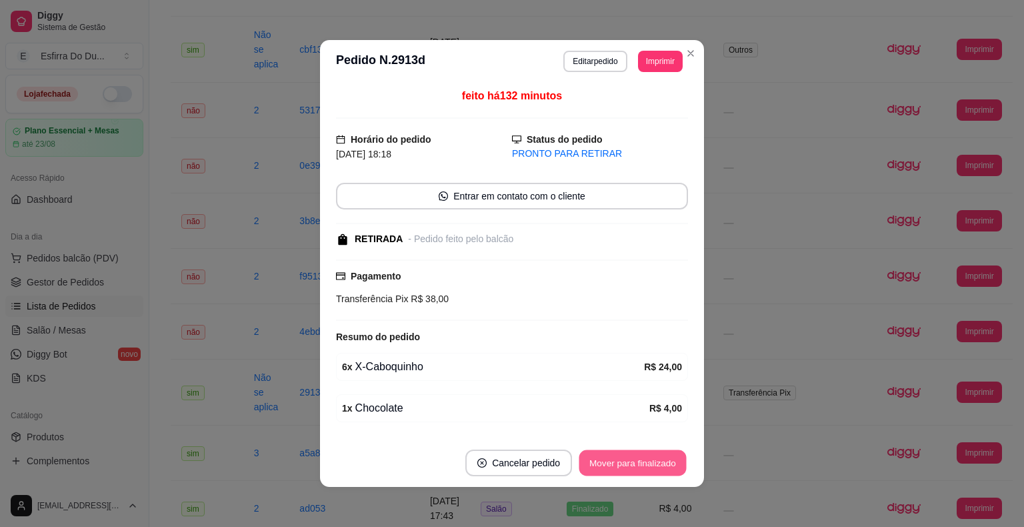
click at [627, 463] on button "Mover para finalizado" at bounding box center [632, 463] width 107 height 26
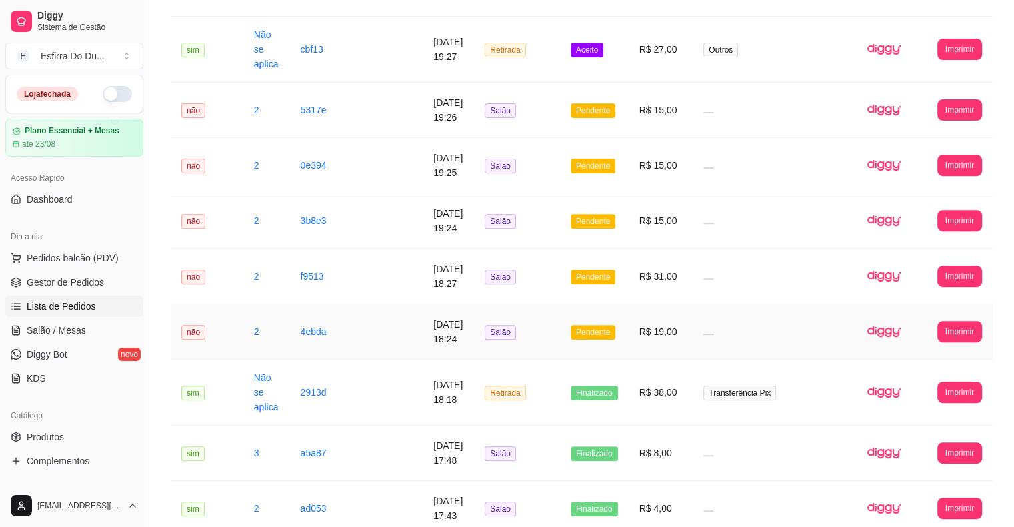
click at [595, 335] on span "Pendente" at bounding box center [593, 332] width 45 height 15
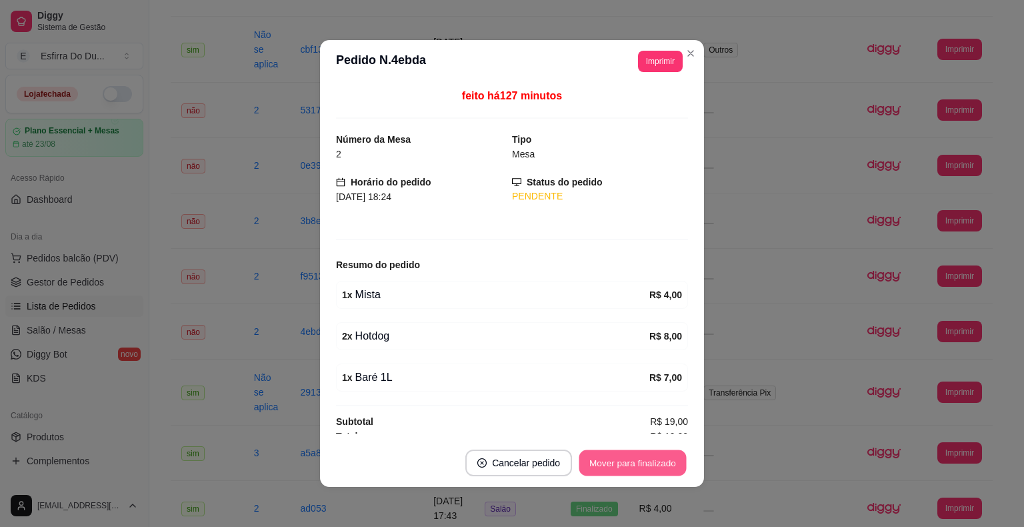
click at [608, 459] on button "Mover para finalizado" at bounding box center [632, 463] width 107 height 26
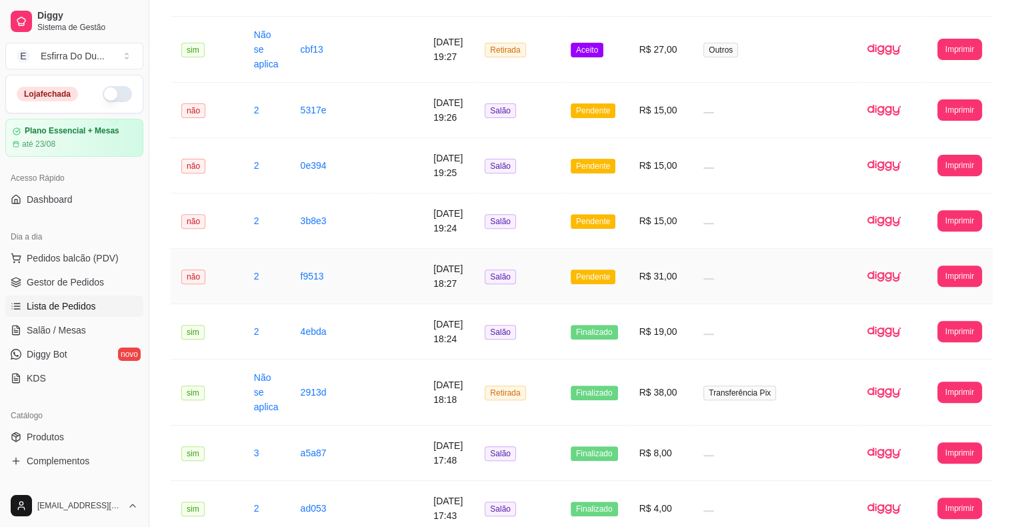
click at [615, 280] on span "Pendente" at bounding box center [593, 276] width 45 height 15
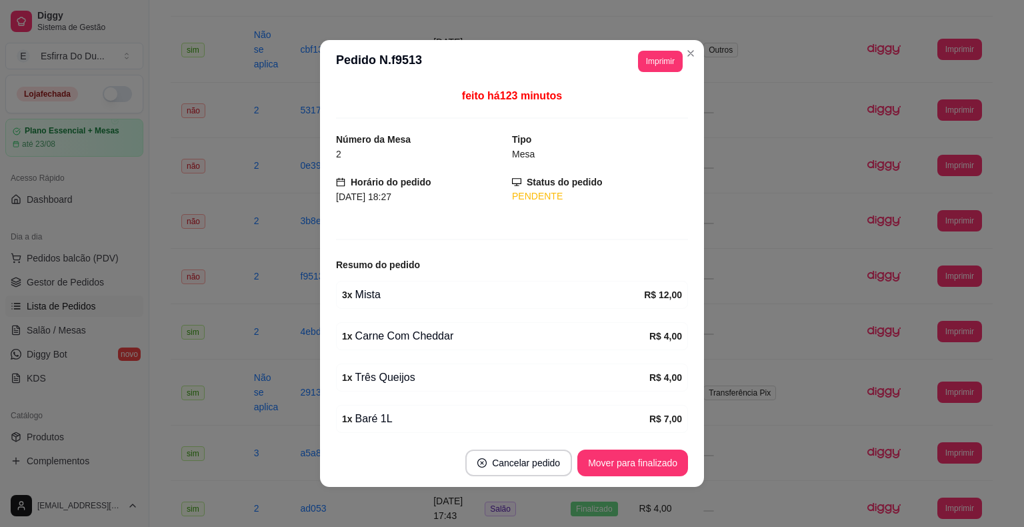
click at [607, 477] on footer "Cancelar pedido Mover para finalizado" at bounding box center [512, 463] width 384 height 48
click at [615, 468] on button "Mover para finalizado" at bounding box center [632, 462] width 111 height 27
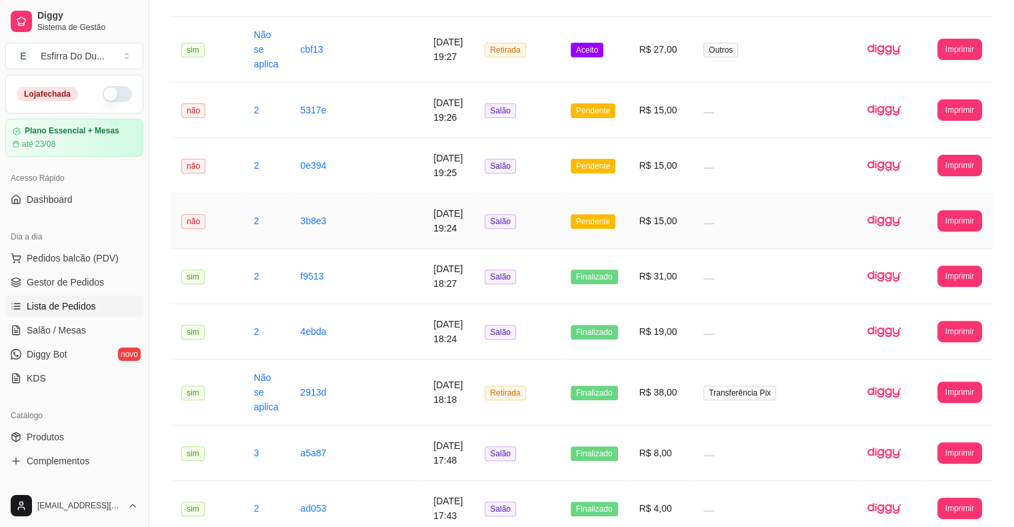
click at [613, 225] on span "Pendente" at bounding box center [593, 221] width 45 height 15
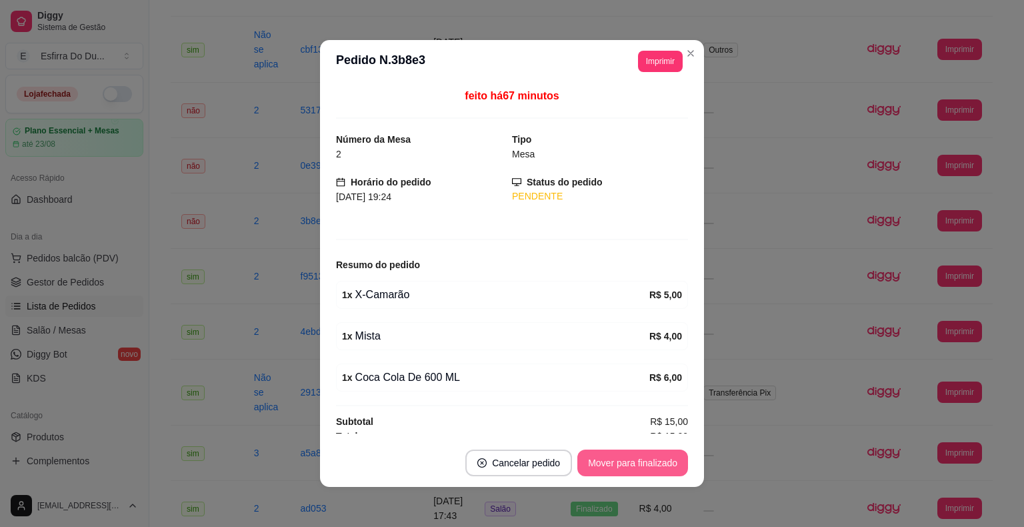
click at [634, 463] on button "Mover para finalizado" at bounding box center [632, 462] width 111 height 27
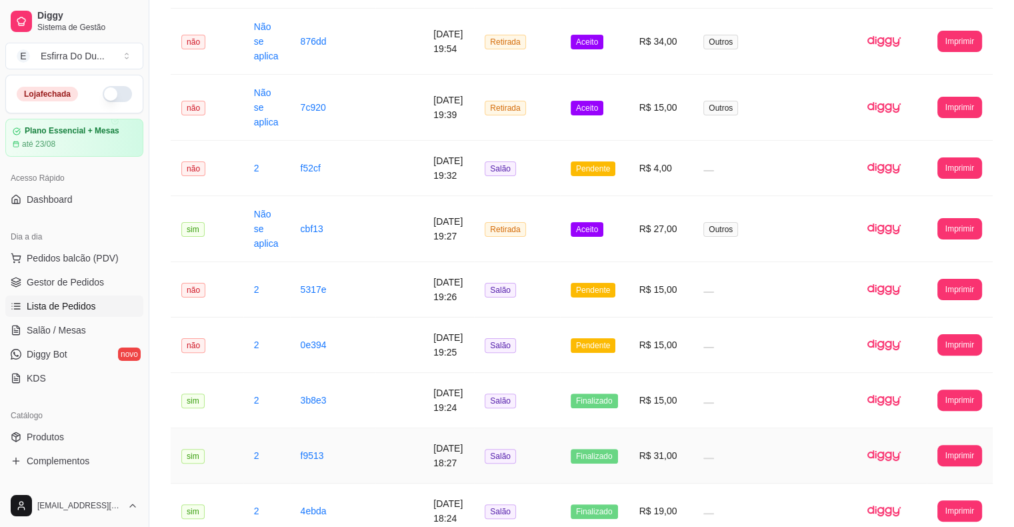
scroll to position [263, 0]
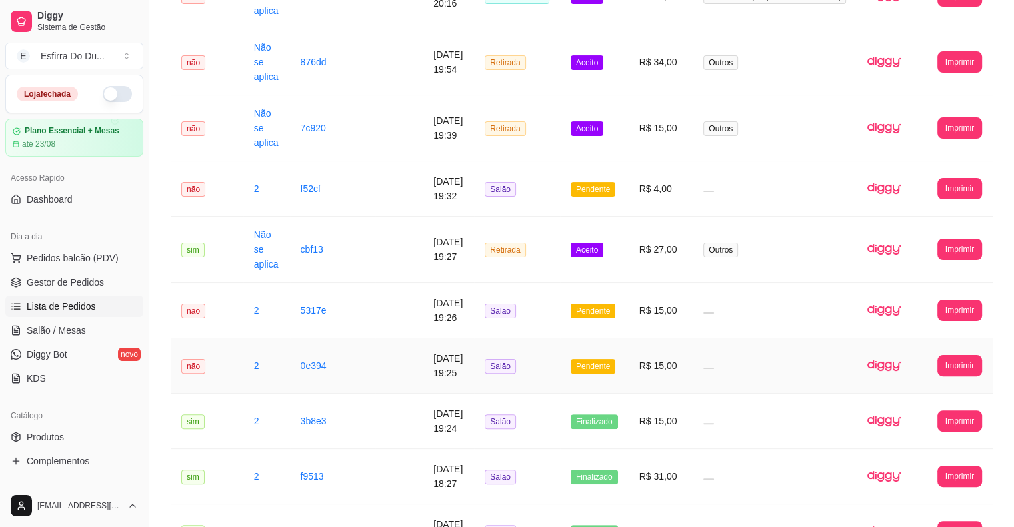
click at [604, 369] on span "Pendente" at bounding box center [593, 366] width 45 height 15
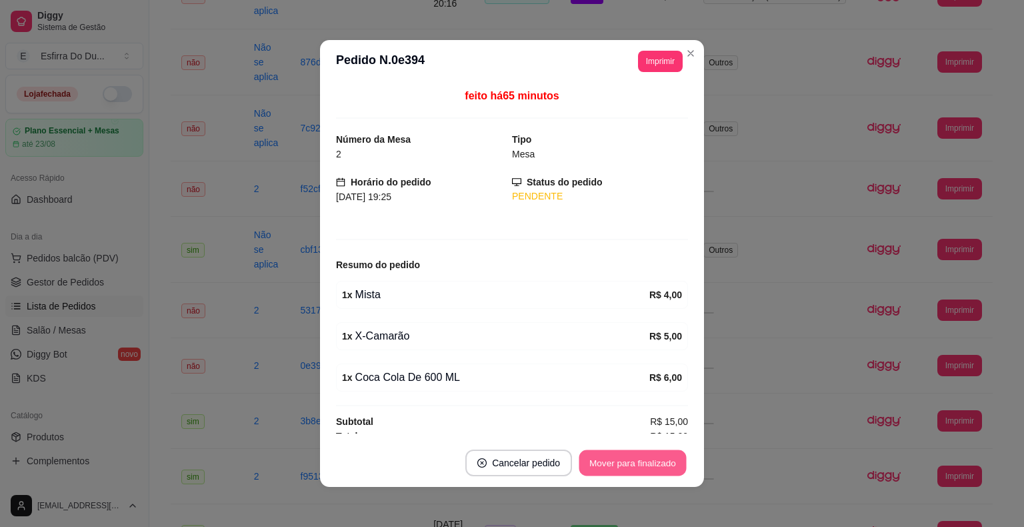
click at [617, 468] on button "Mover para finalizado" at bounding box center [632, 463] width 107 height 26
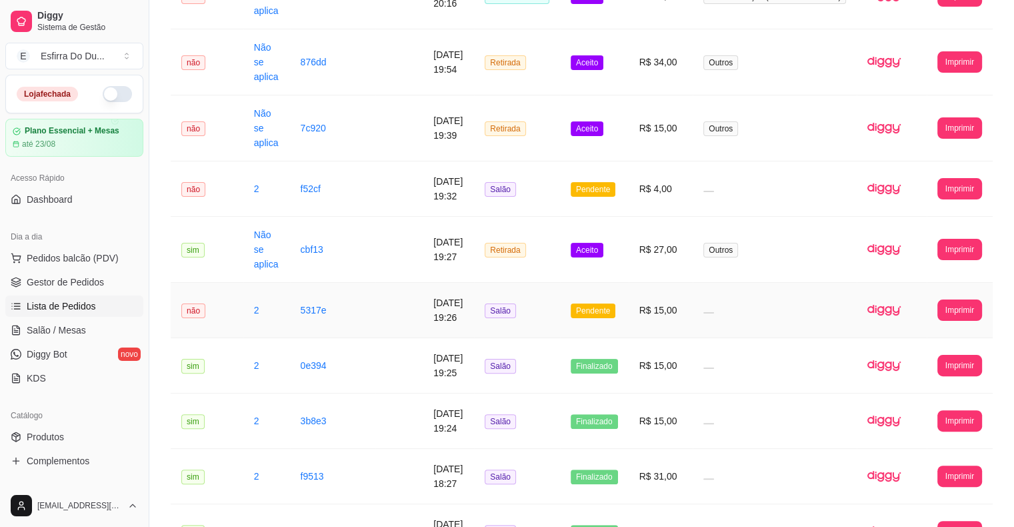
click at [589, 311] on span "Pendente" at bounding box center [593, 310] width 45 height 15
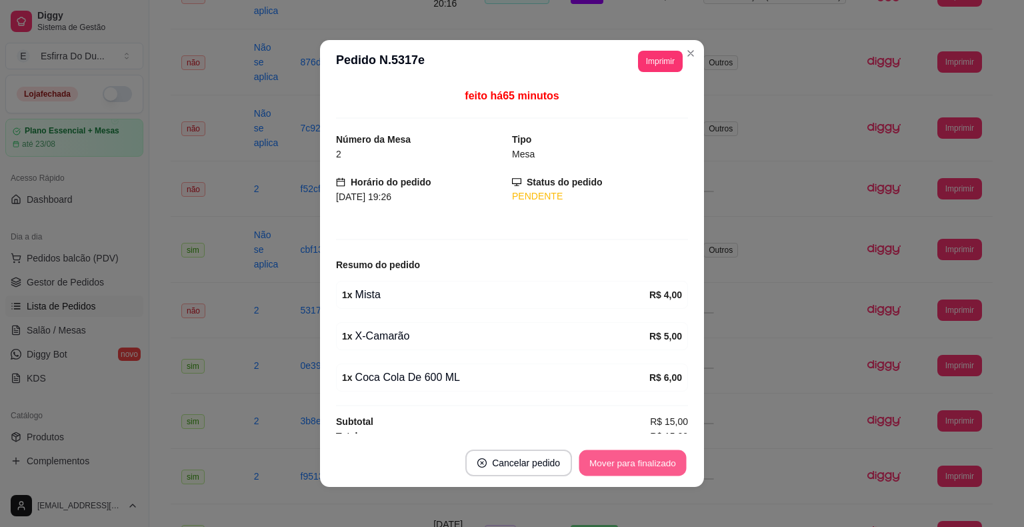
click at [594, 457] on button "Mover para finalizado" at bounding box center [632, 463] width 107 height 26
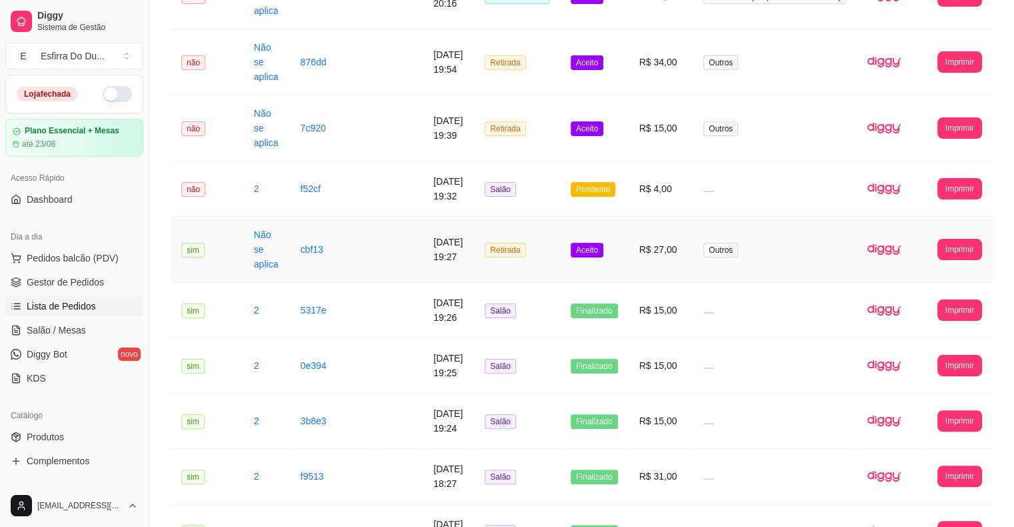
click at [602, 259] on td "Aceito" at bounding box center [594, 250] width 69 height 66
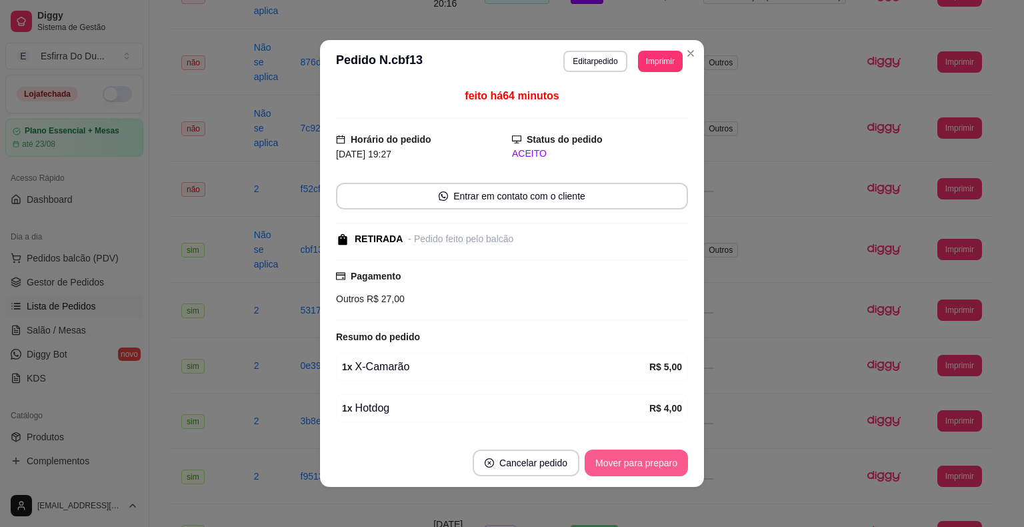
click at [638, 473] on button "Mover para preparo" at bounding box center [636, 462] width 103 height 27
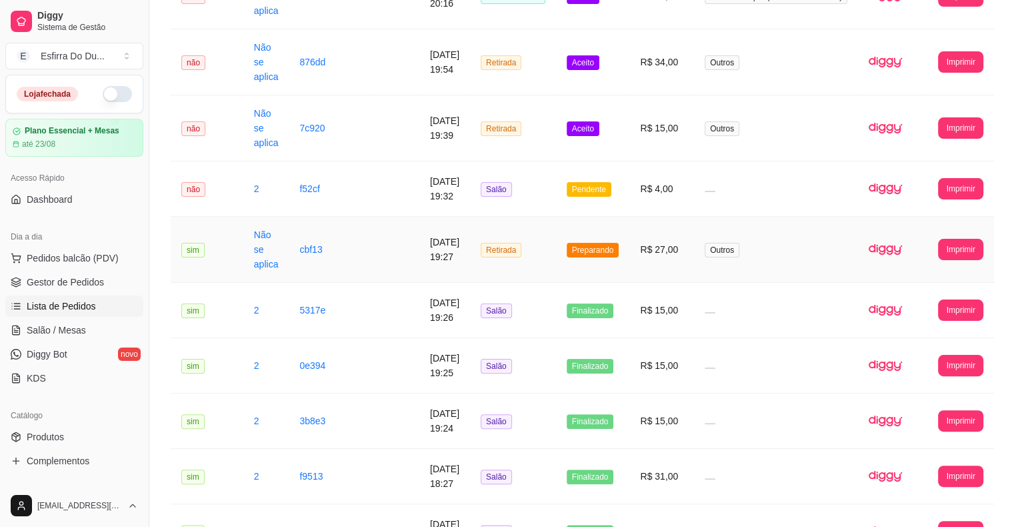
click at [611, 243] on span "Preparando" at bounding box center [593, 250] width 53 height 15
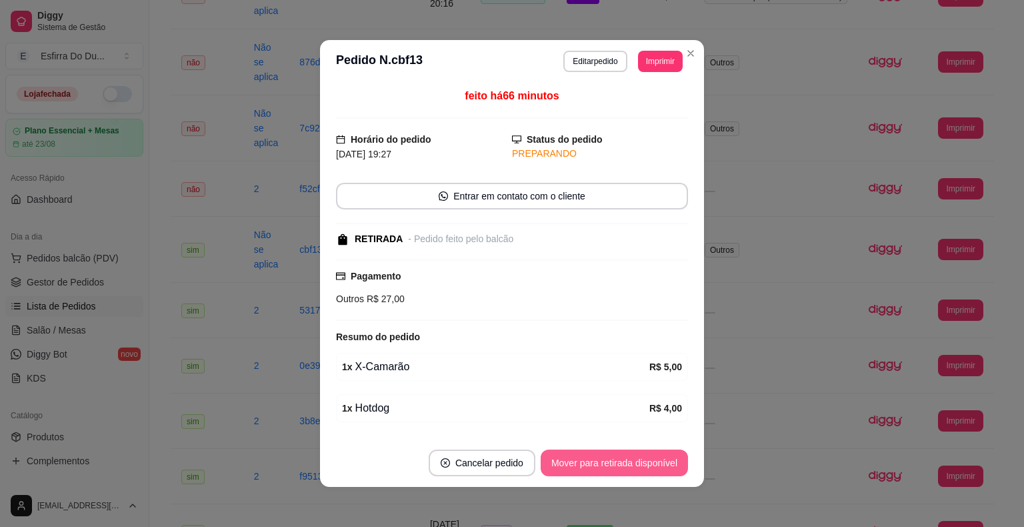
click at [605, 458] on button "Mover para retirada disponível" at bounding box center [614, 462] width 147 height 27
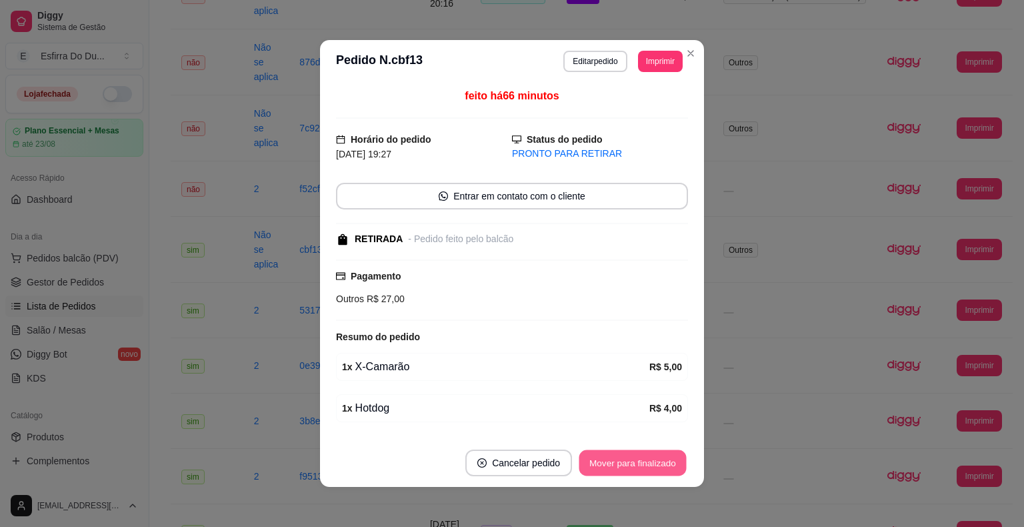
click at [603, 464] on button "Mover para finalizado" at bounding box center [632, 463] width 107 height 26
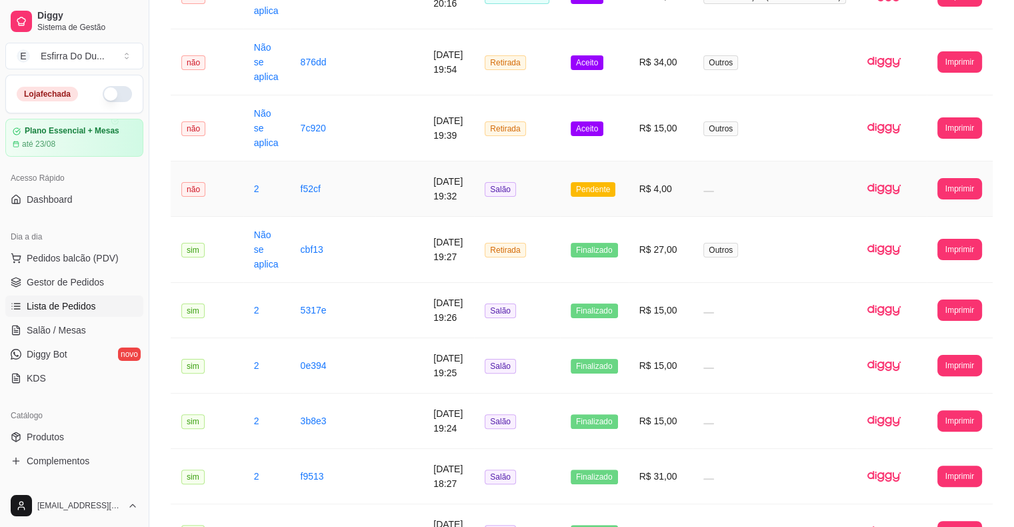
click at [608, 185] on span "Pendente" at bounding box center [593, 189] width 45 height 15
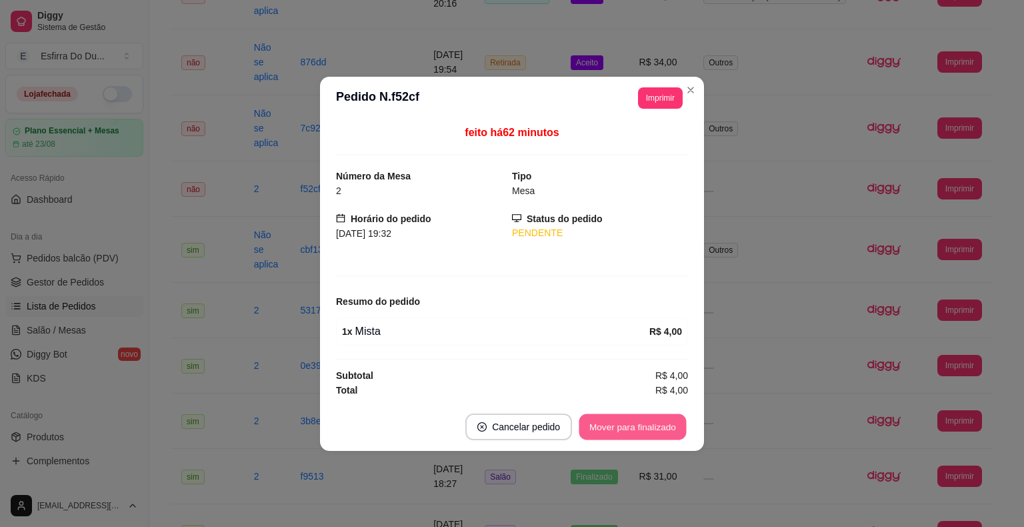
click at [609, 427] on button "Mover para finalizado" at bounding box center [632, 426] width 107 height 26
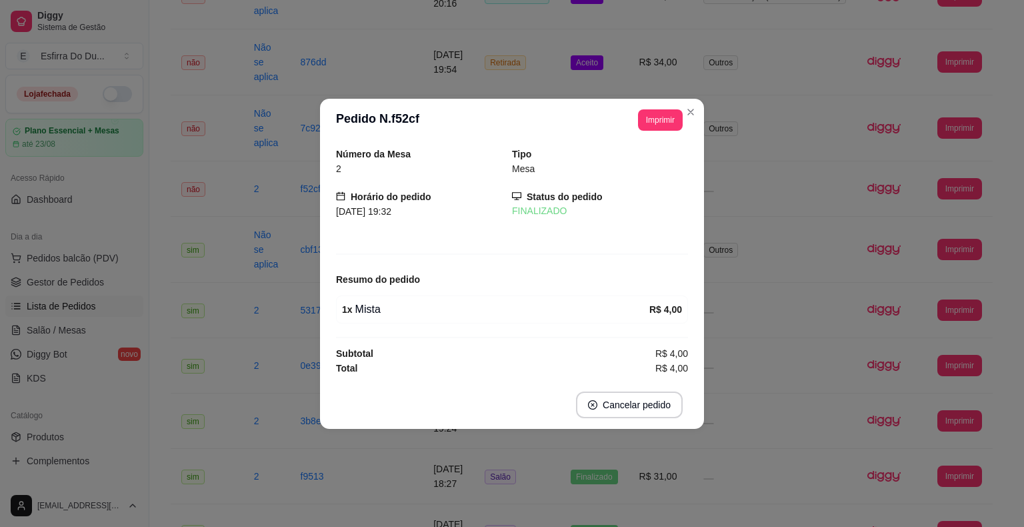
click at [609, 427] on footer "Cancelar pedido" at bounding box center [512, 405] width 384 height 48
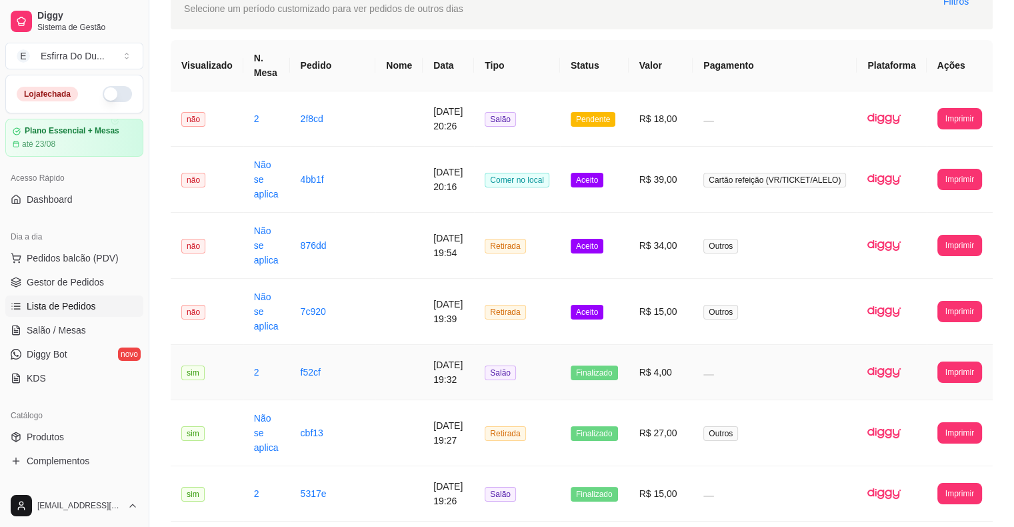
scroll to position [63, 0]
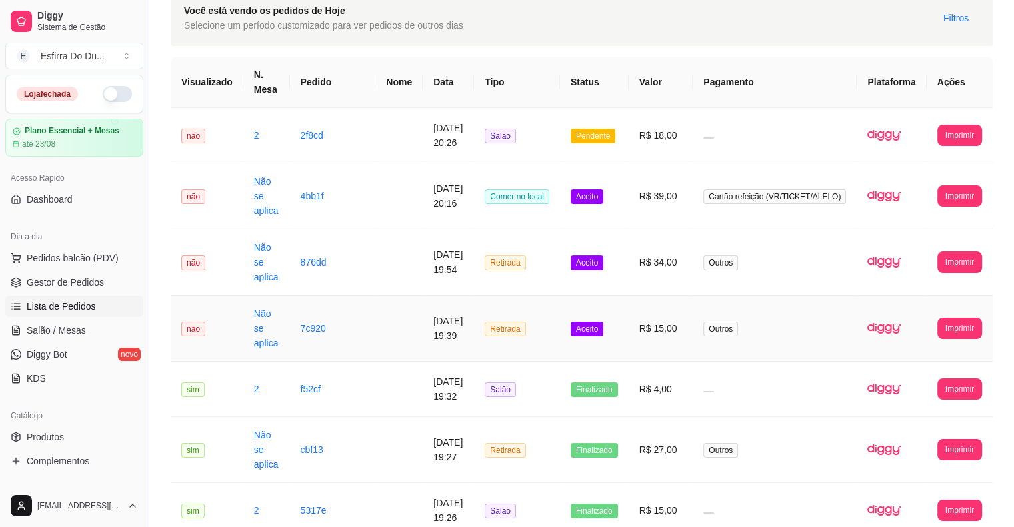
click at [601, 341] on td "Aceito" at bounding box center [594, 328] width 69 height 66
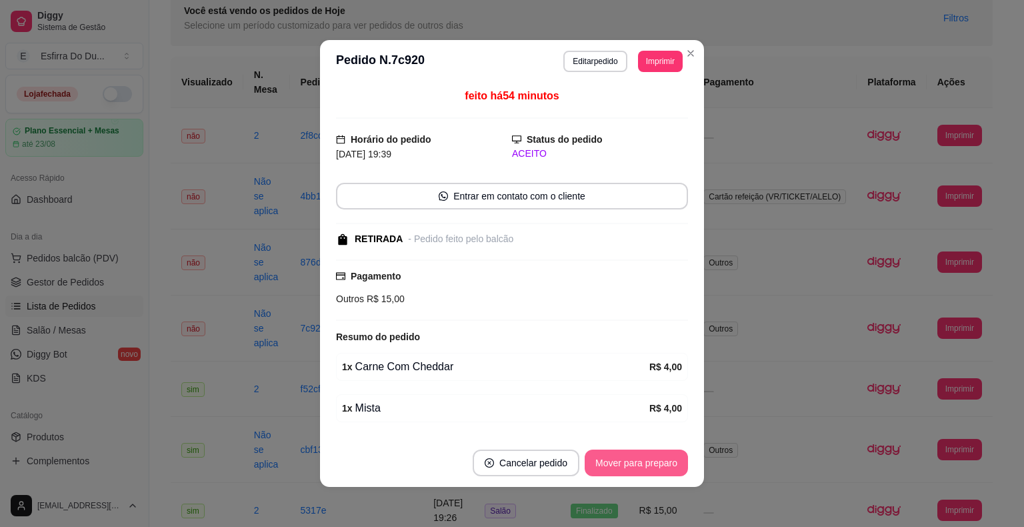
click at [608, 468] on button "Mover para preparo" at bounding box center [636, 462] width 103 height 27
click at [618, 465] on button "Mover para retirada disponível" at bounding box center [614, 462] width 147 height 27
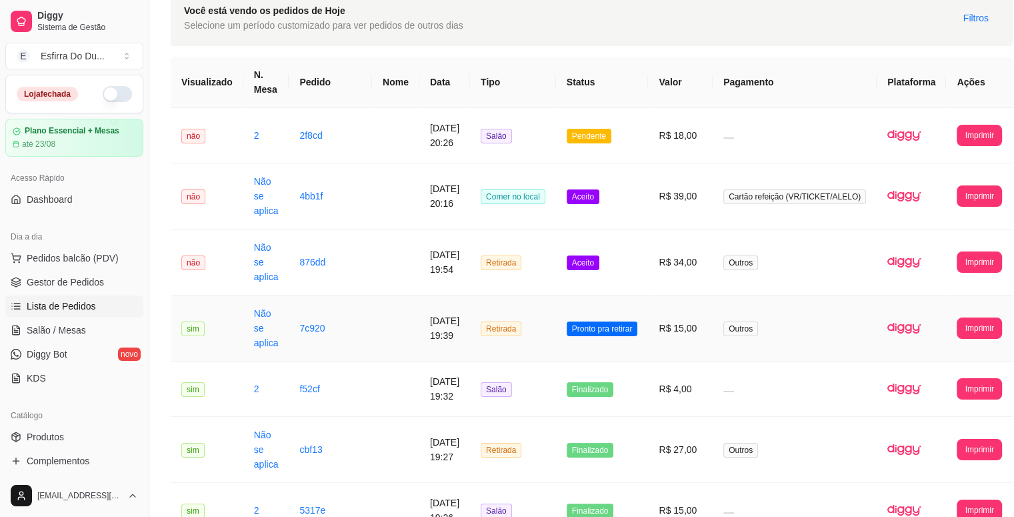
click at [613, 343] on td "Pronto pra retirar" at bounding box center [602, 328] width 93 height 66
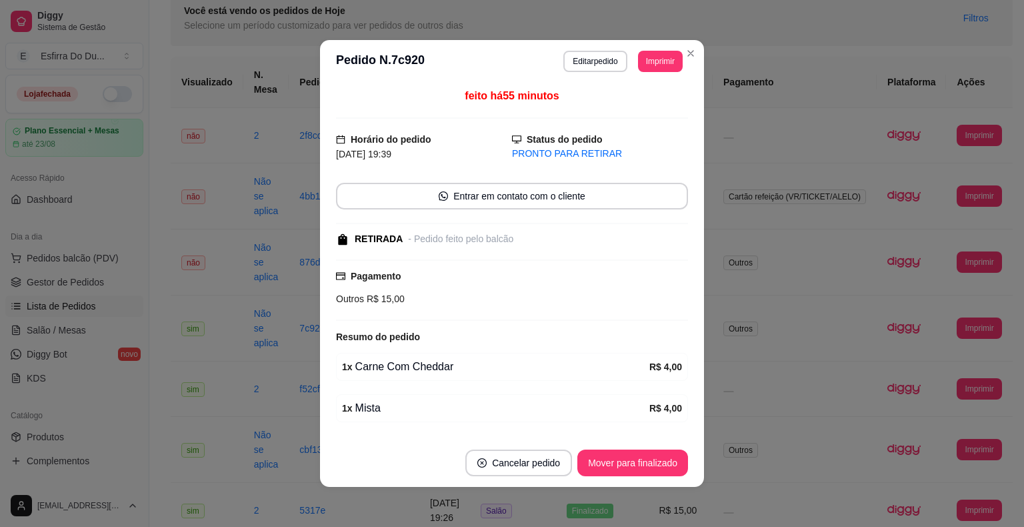
click at [613, 485] on div "**********" at bounding box center [512, 263] width 1024 height 527
click at [617, 475] on button "Mover para finalizado" at bounding box center [632, 463] width 107 height 26
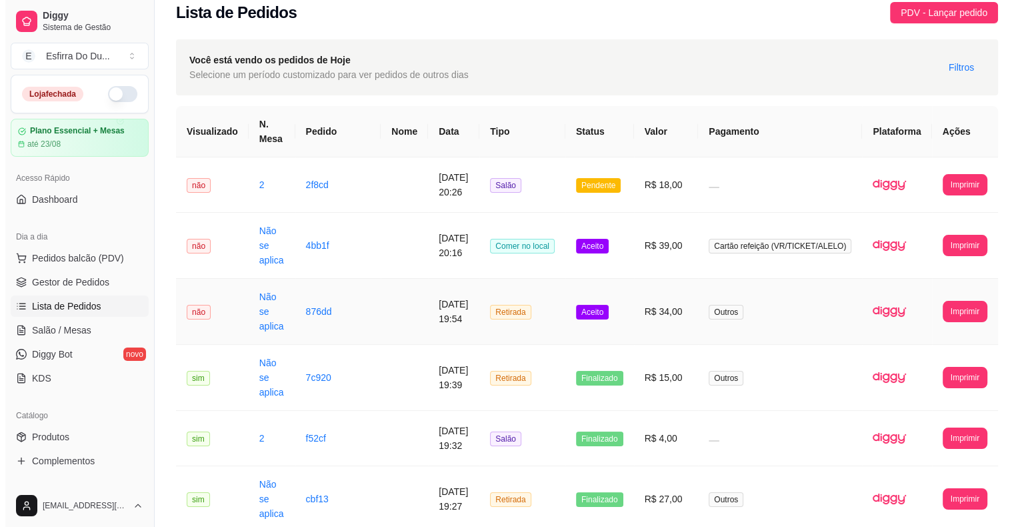
scroll to position [0, 0]
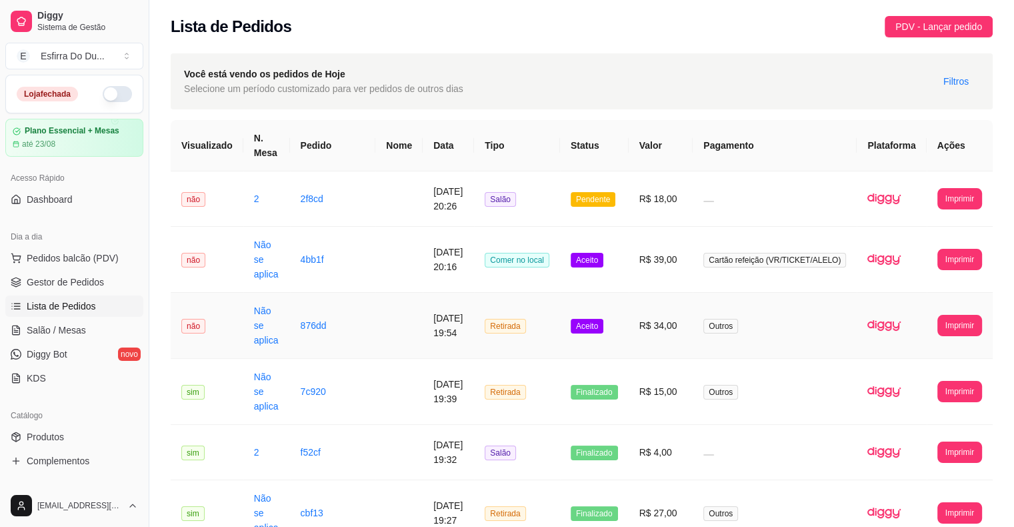
click at [603, 331] on span "Aceito" at bounding box center [587, 326] width 33 height 15
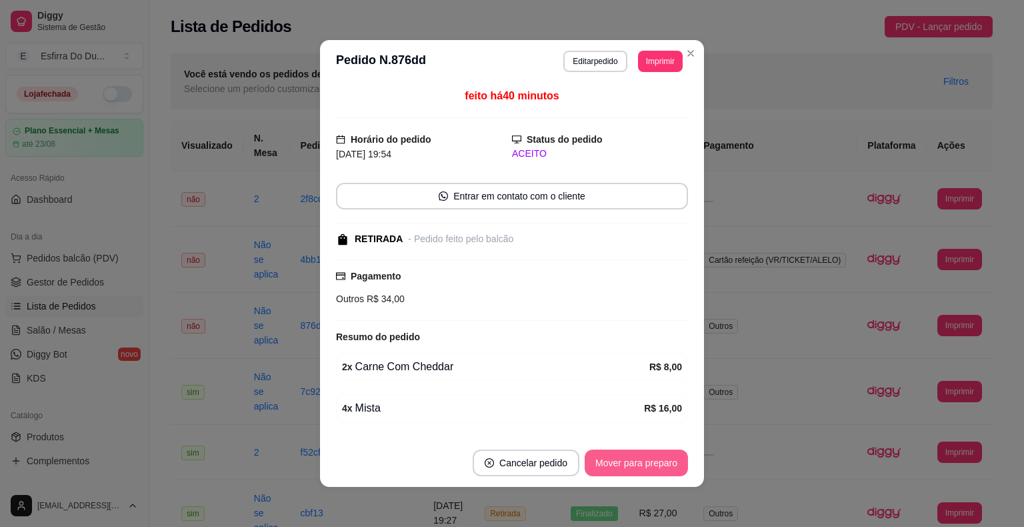
click at [609, 469] on button "Mover para preparo" at bounding box center [636, 462] width 103 height 27
click at [613, 464] on button "Mover para retirada disponível" at bounding box center [614, 462] width 147 height 27
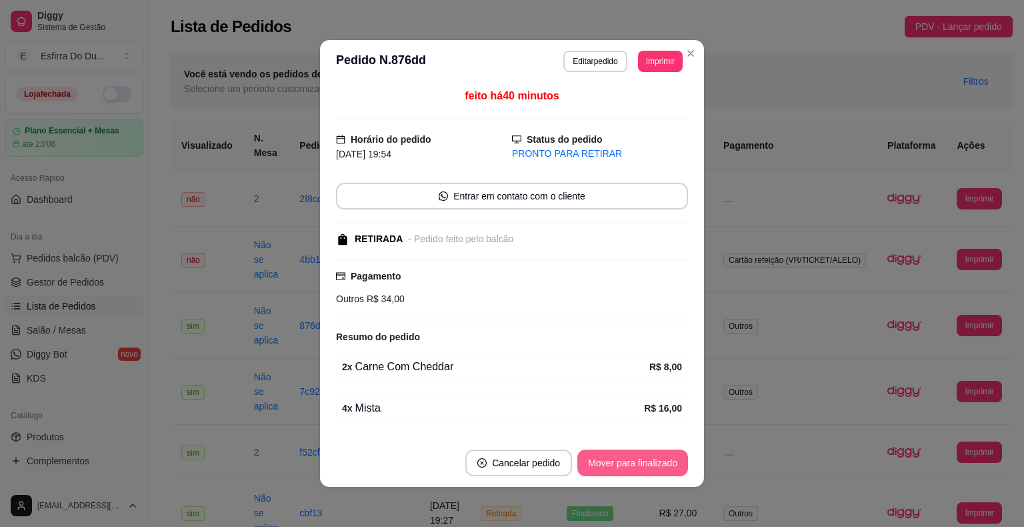
click at [639, 468] on button "Mover para finalizado" at bounding box center [632, 462] width 111 height 27
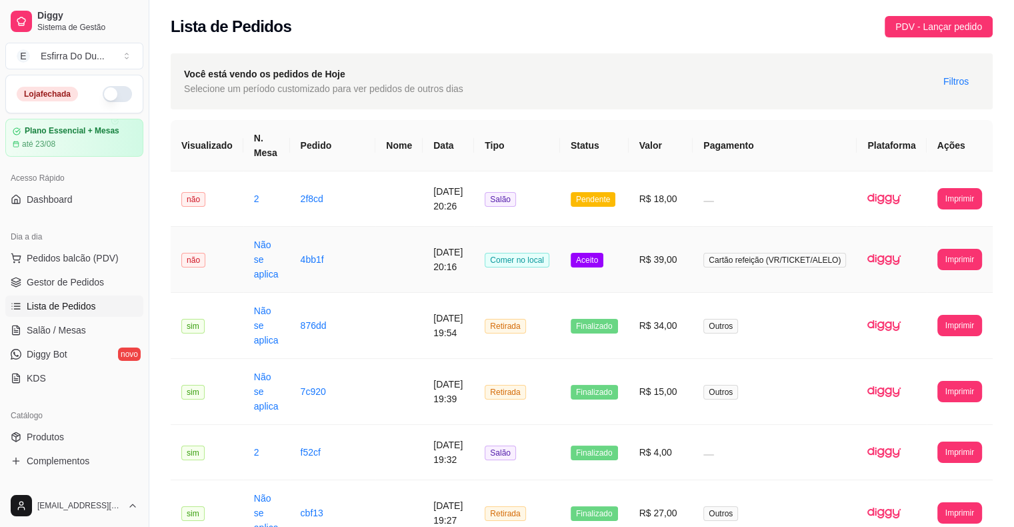
click at [600, 268] on td "Aceito" at bounding box center [594, 260] width 69 height 66
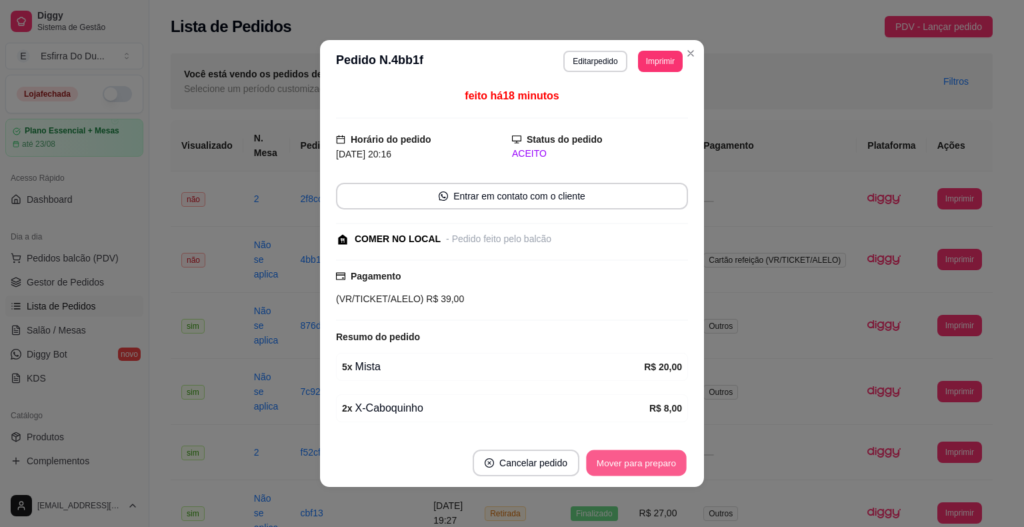
click at [605, 467] on button "Mover para preparo" at bounding box center [636, 463] width 100 height 26
click at [617, 465] on button "Mover para retirada disponível" at bounding box center [614, 462] width 147 height 27
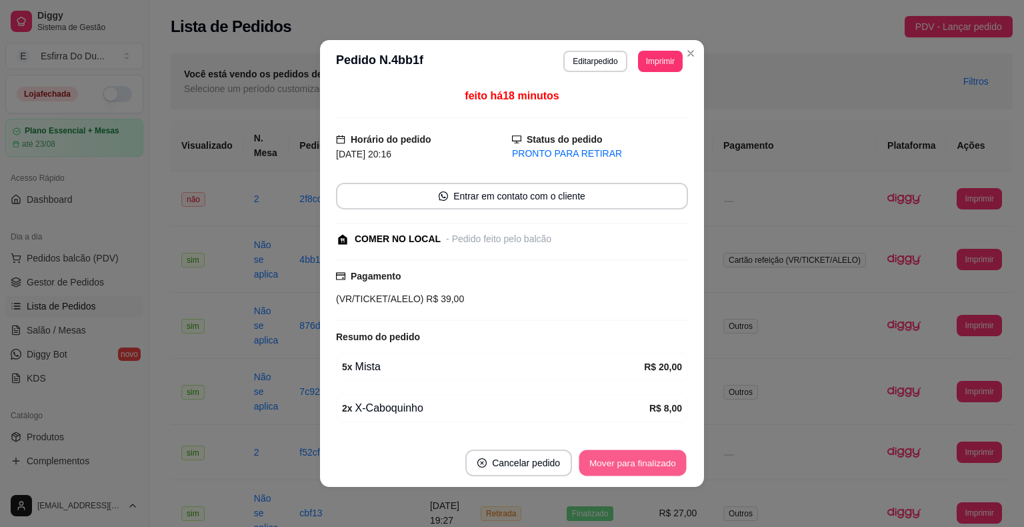
click at [632, 471] on button "Mover para finalizado" at bounding box center [632, 463] width 107 height 26
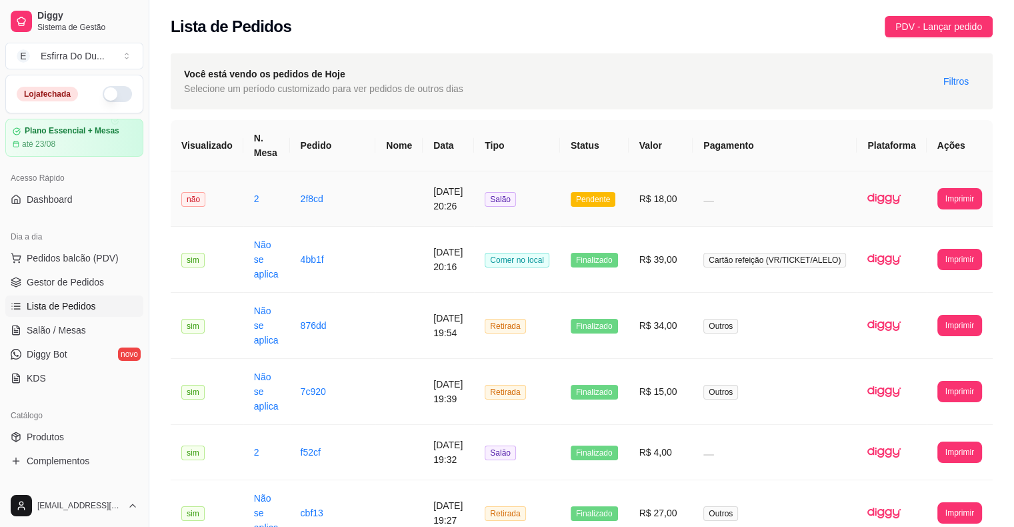
click at [615, 203] on span "Pendente" at bounding box center [593, 199] width 45 height 15
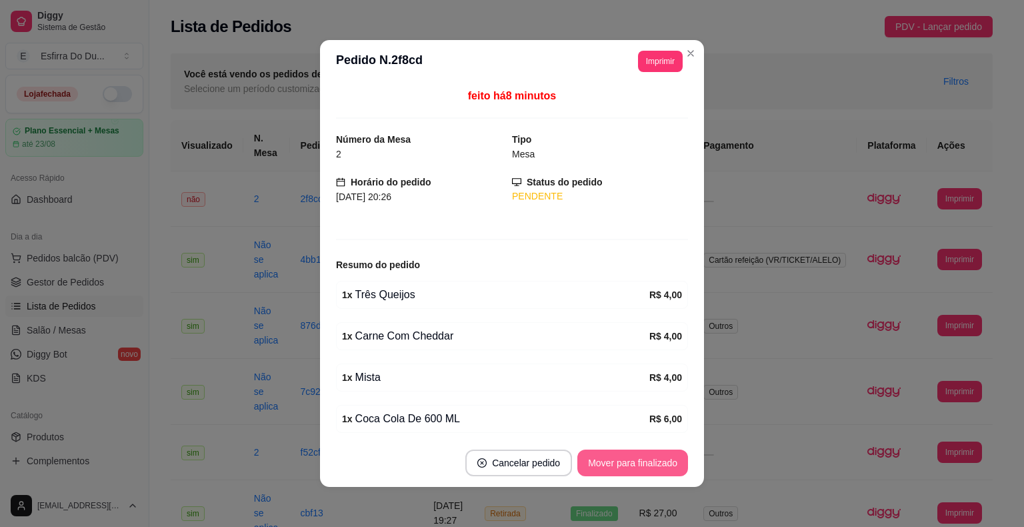
click at [607, 475] on button "Mover para finalizado" at bounding box center [632, 462] width 111 height 27
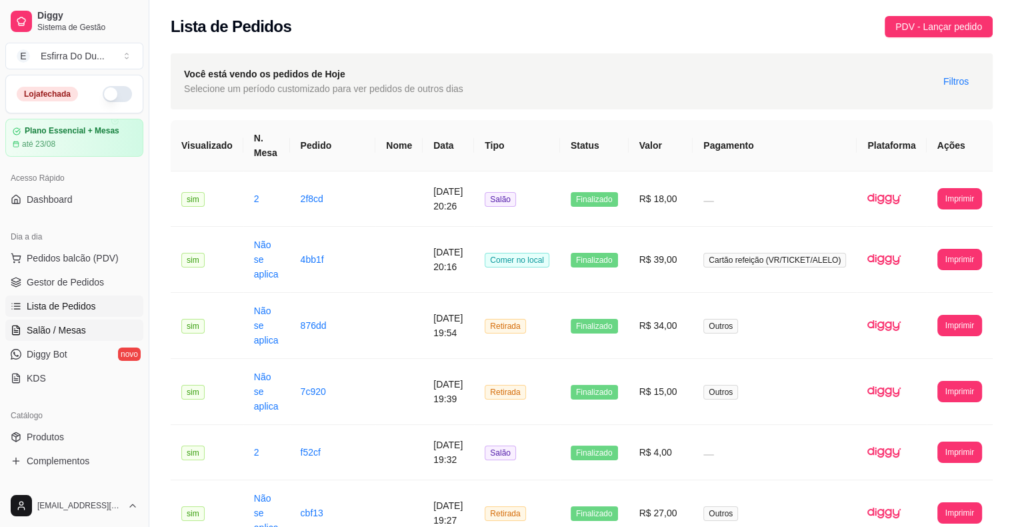
click at [47, 340] on link "Salão / Mesas" at bounding box center [74, 329] width 138 height 21
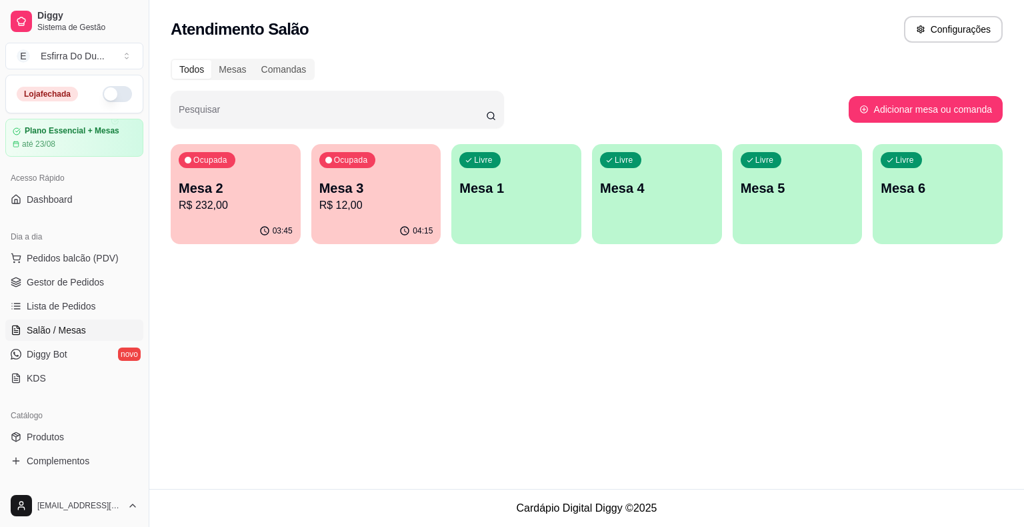
click at [189, 211] on p "R$ 232,00" at bounding box center [236, 205] width 114 height 16
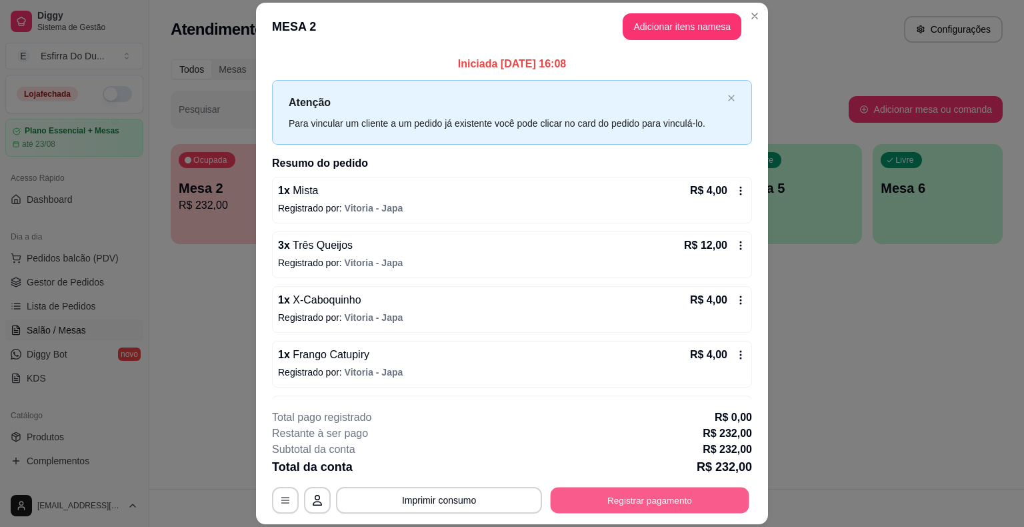
click at [640, 497] on button "Registrar pagamento" at bounding box center [650, 500] width 199 height 26
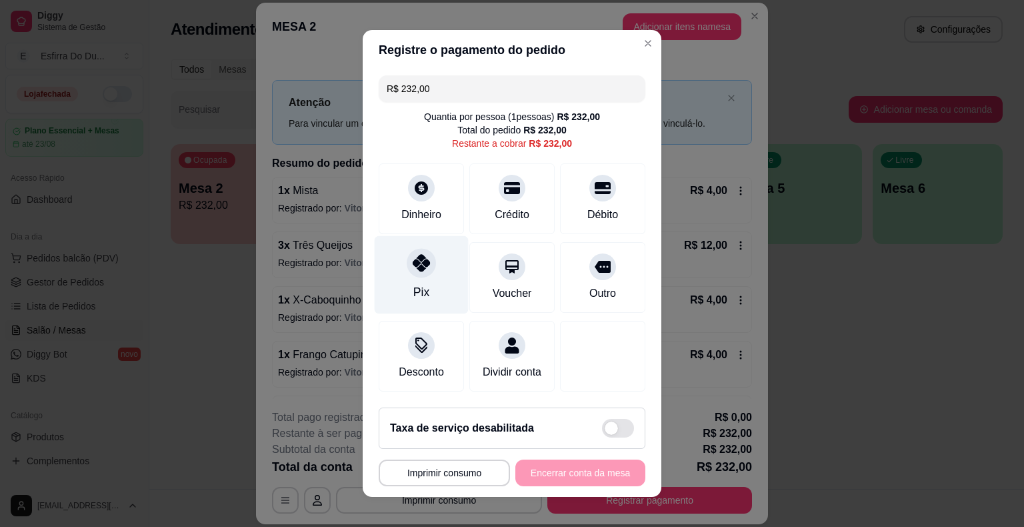
click at [413, 289] on div "Pix" at bounding box center [421, 291] width 16 height 17
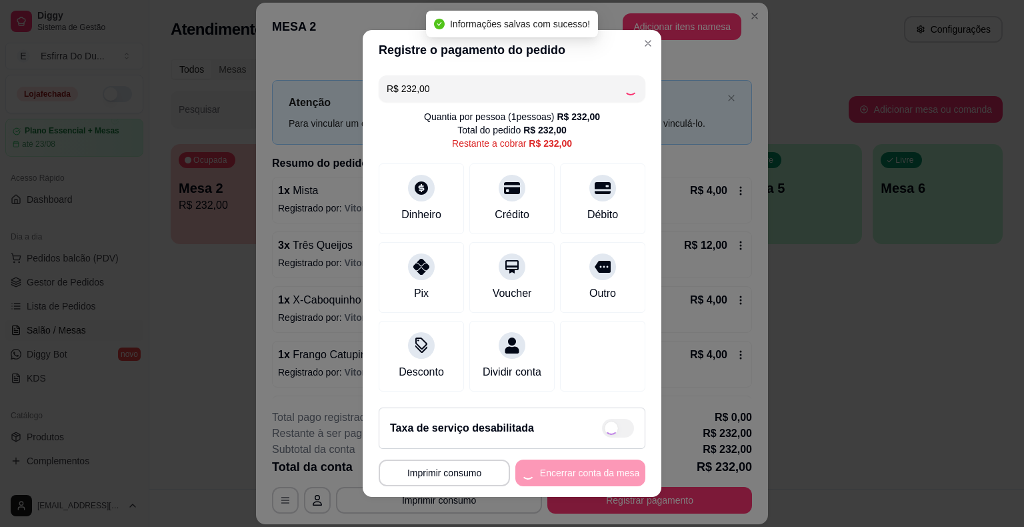
type input "R$ 0,00"
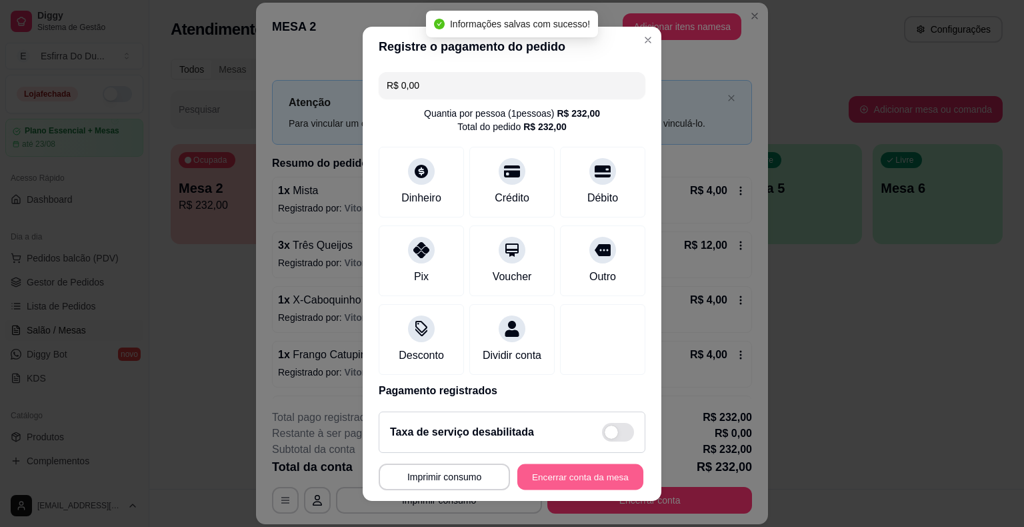
click at [543, 472] on button "Encerrar conta da mesa" at bounding box center [580, 476] width 126 height 26
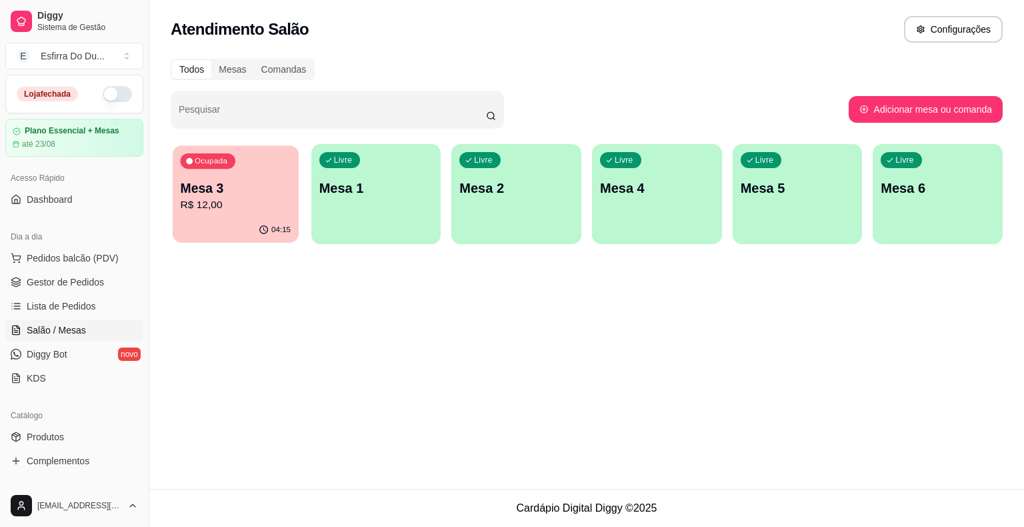
click at [253, 185] on p "Mesa 3" at bounding box center [236, 188] width 111 height 18
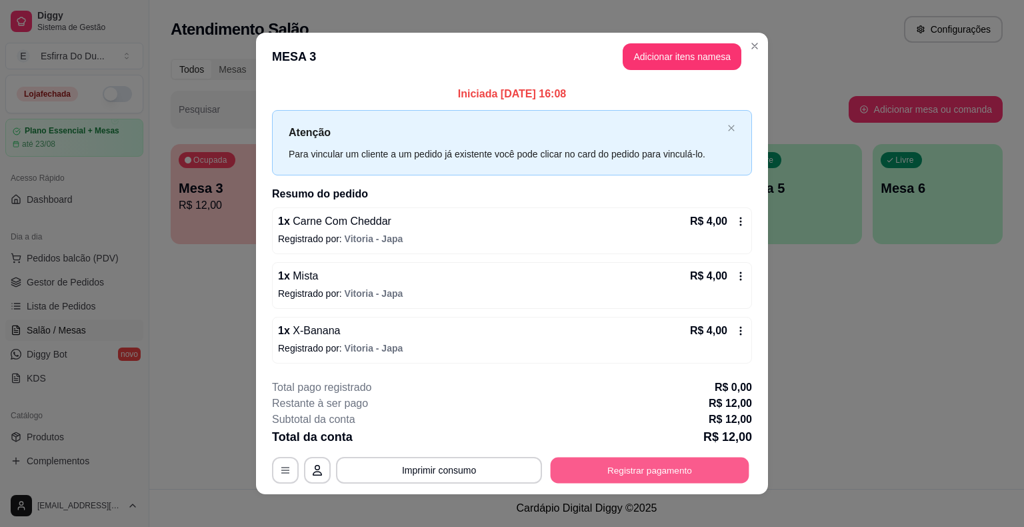
click at [635, 467] on button "Registrar pagamento" at bounding box center [650, 470] width 199 height 26
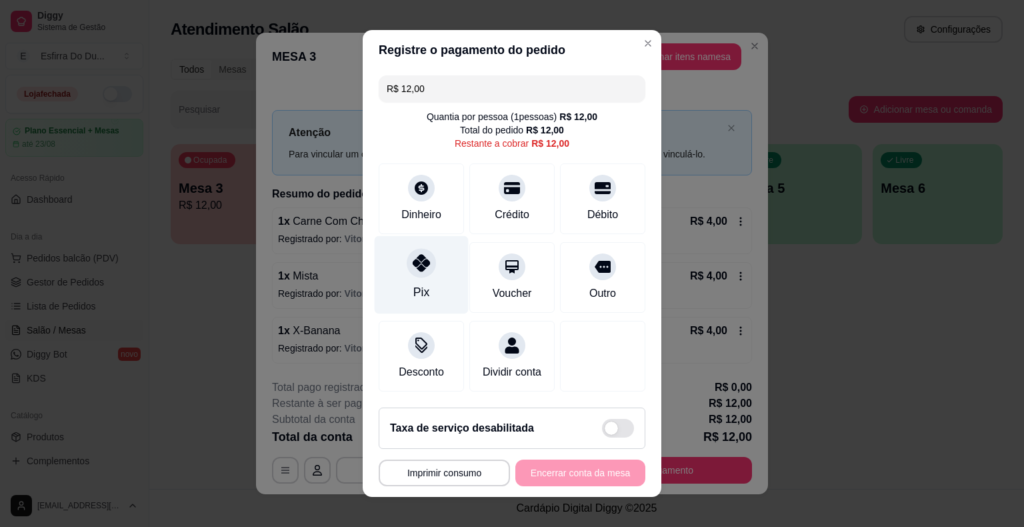
click at [395, 275] on div "Pix" at bounding box center [422, 275] width 94 height 78
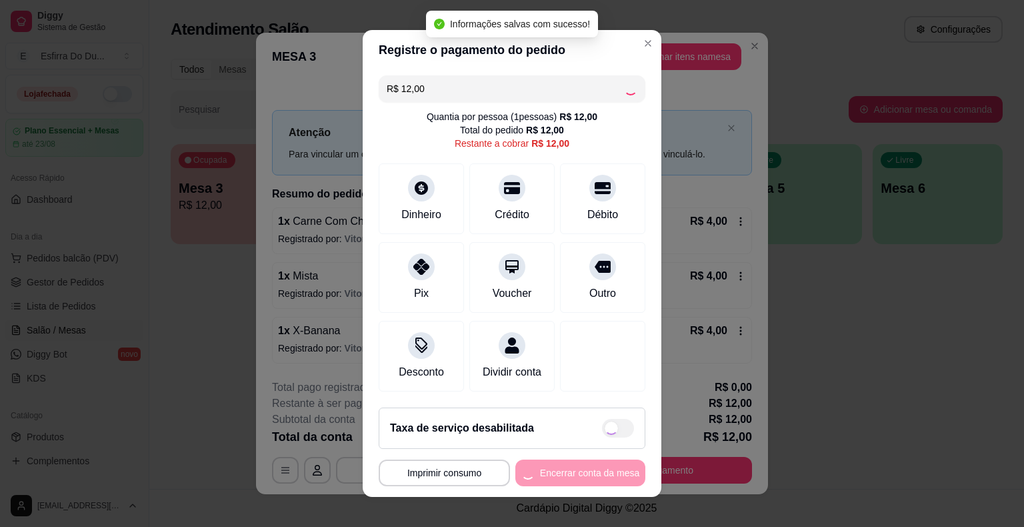
type input "R$ 0,00"
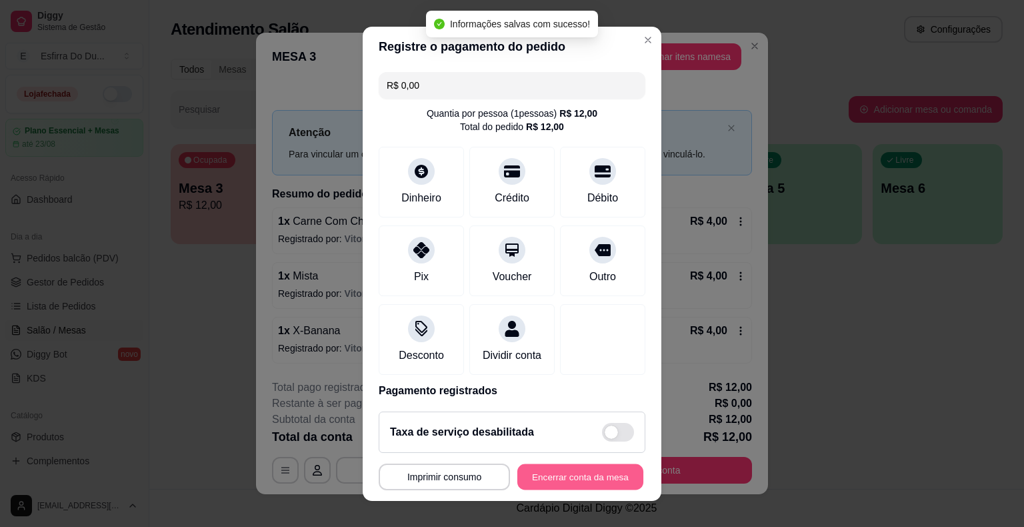
click at [586, 478] on button "Encerrar conta da mesa" at bounding box center [580, 476] width 126 height 26
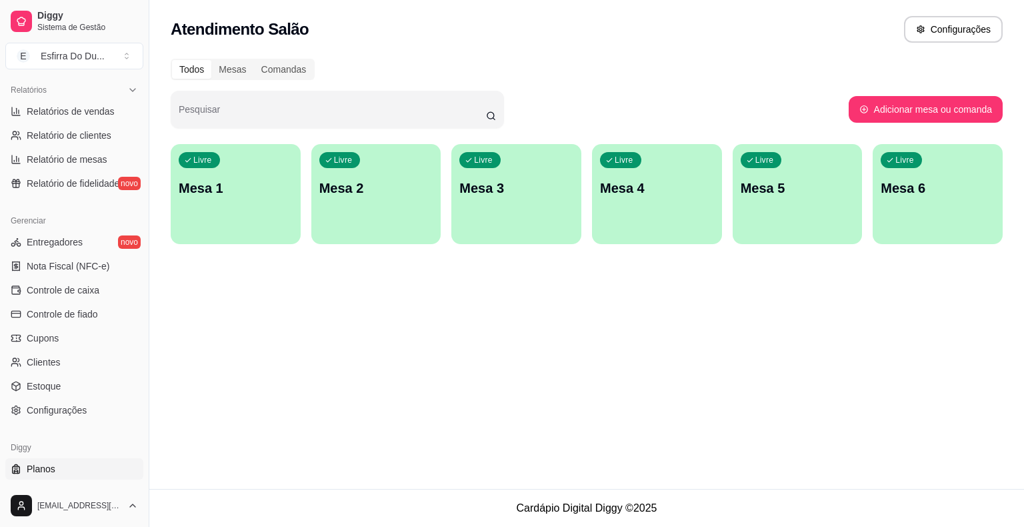
scroll to position [432, 0]
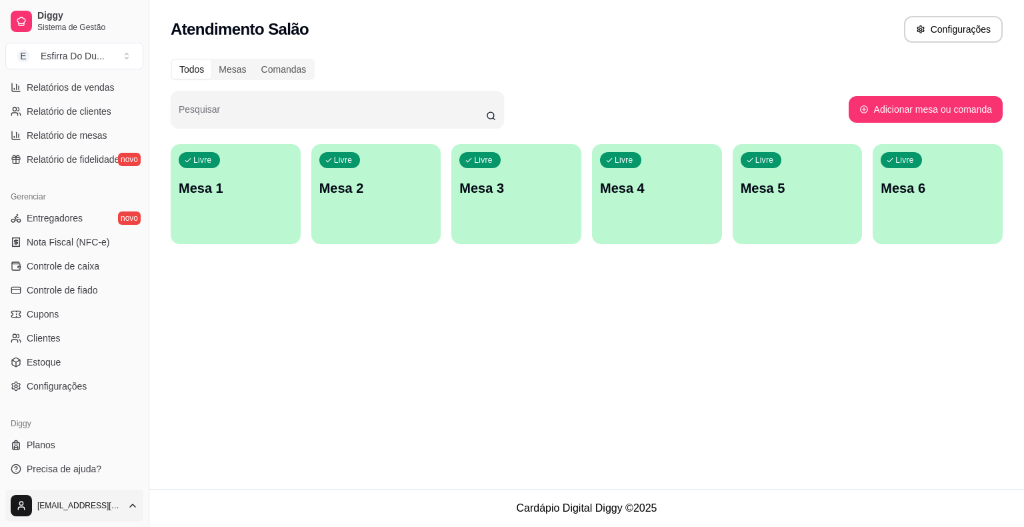
click at [21, 507] on html "Diggy Sistema de Gestão E Esfirra Do Du ... Loja fechada Plano Essencial + Mesa…" at bounding box center [512, 263] width 1024 height 527
click at [69, 471] on div "Sair" at bounding box center [74, 473] width 143 height 21
